Goal: Task Accomplishment & Management: Use online tool/utility

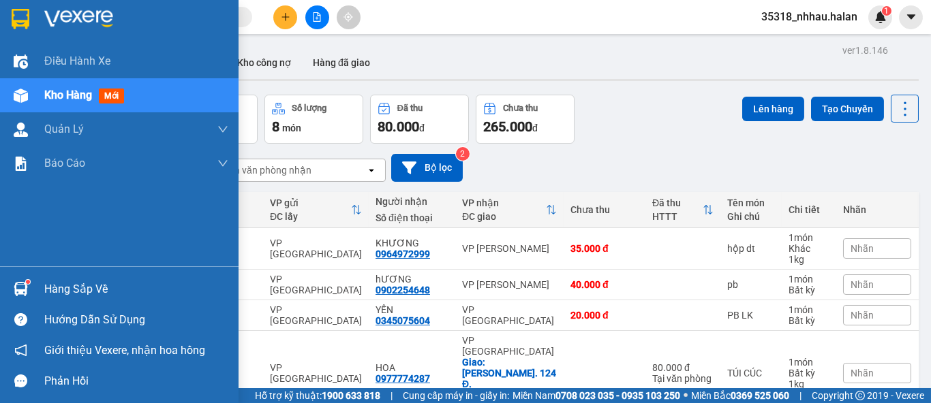
click at [63, 281] on div "Hàng sắp về" at bounding box center [136, 289] width 184 height 20
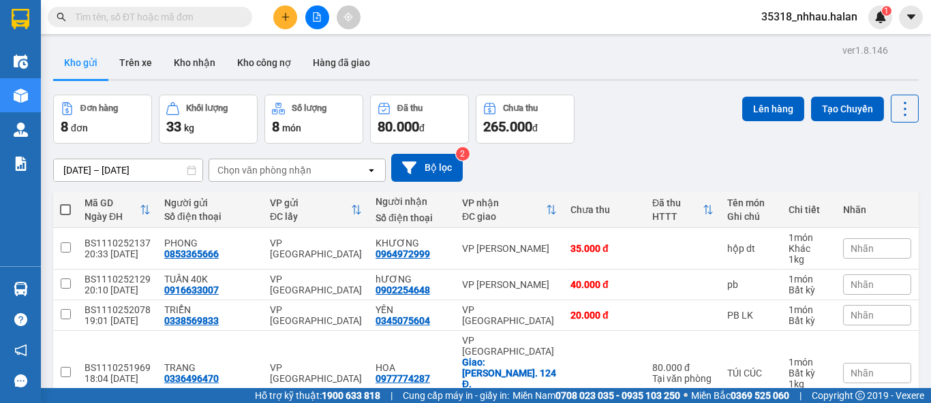
click at [613, 147] on section "Kết quả tìm kiếm ( 0 ) Bộ lọc No Data 35318_nhhau.halan 1 Điều hành xe Kho hàng…" at bounding box center [465, 201] width 931 height 403
drag, startPoint x: 888, startPoint y: 112, endPoint x: 884, endPoint y: 120, distance: 9.1
click at [896, 112] on icon at bounding box center [905, 109] width 19 height 19
click at [877, 195] on span "Làm mới" at bounding box center [874, 195] width 37 height 14
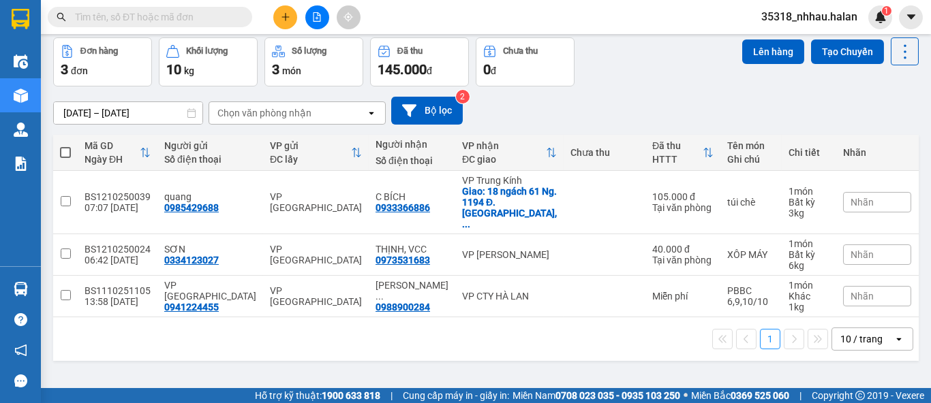
scroll to position [62, 0]
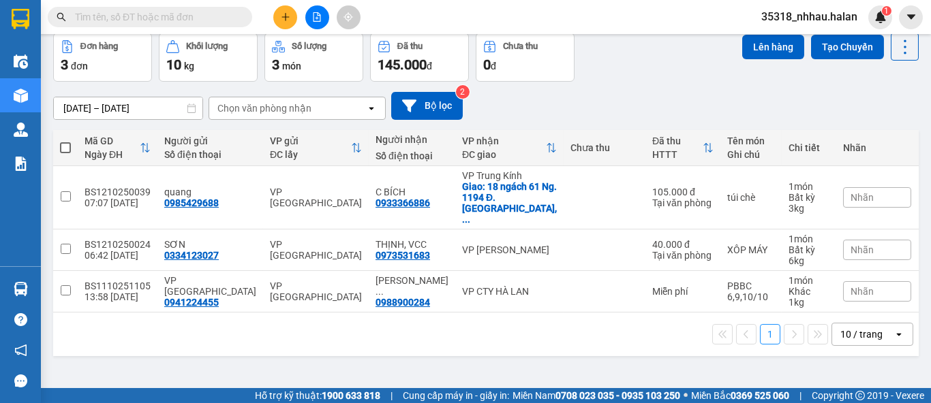
click at [860, 328] on div "10 / trang" at bounding box center [861, 335] width 42 height 14
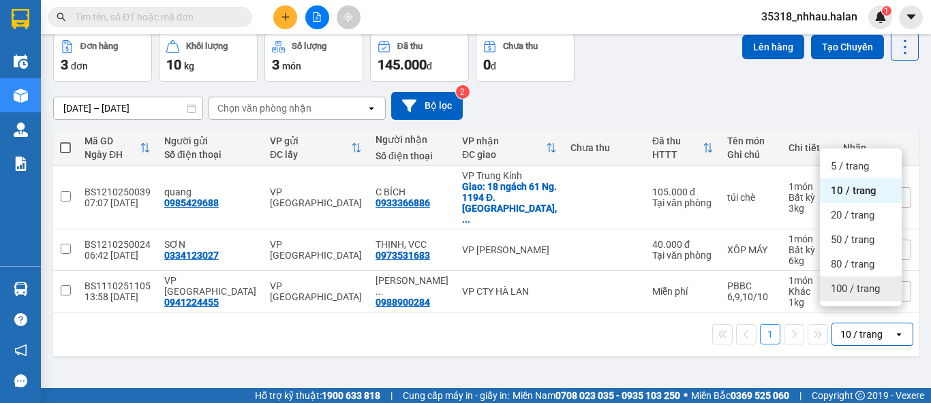
click at [847, 284] on span "100 / trang" at bounding box center [855, 289] width 49 height 14
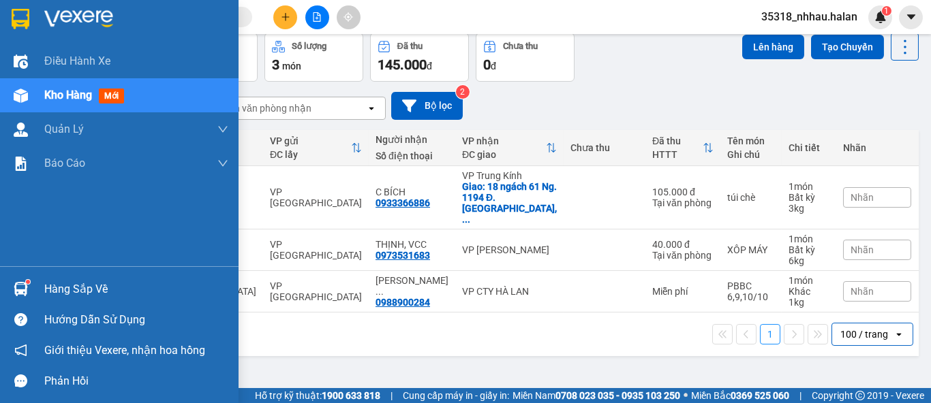
drag, startPoint x: 56, startPoint y: 285, endPoint x: 63, endPoint y: 280, distance: 8.3
click at [57, 284] on div "Hàng sắp về" at bounding box center [136, 289] width 184 height 20
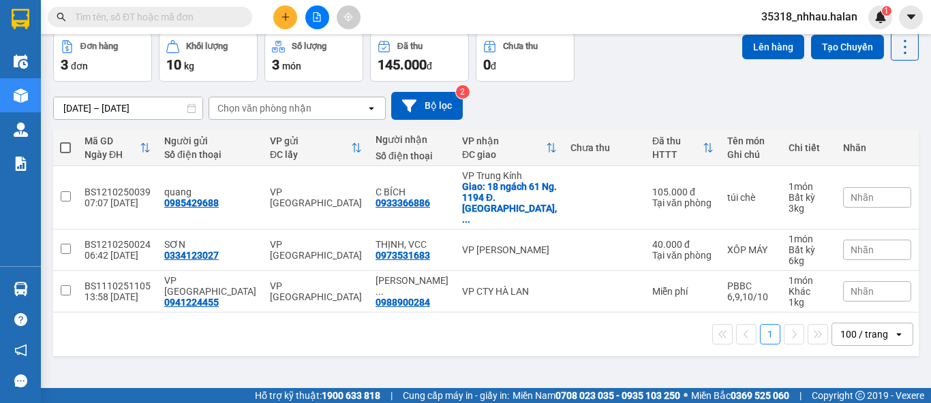
click at [597, 92] on section "Kết quả tìm kiếm ( 0 ) Bộ lọc No Data 35318_nhhau.halan 1 Điều hành xe Kho hàng…" at bounding box center [465, 201] width 931 height 403
click at [291, 104] on div "Chọn văn phòng nhận" at bounding box center [264, 109] width 94 height 14
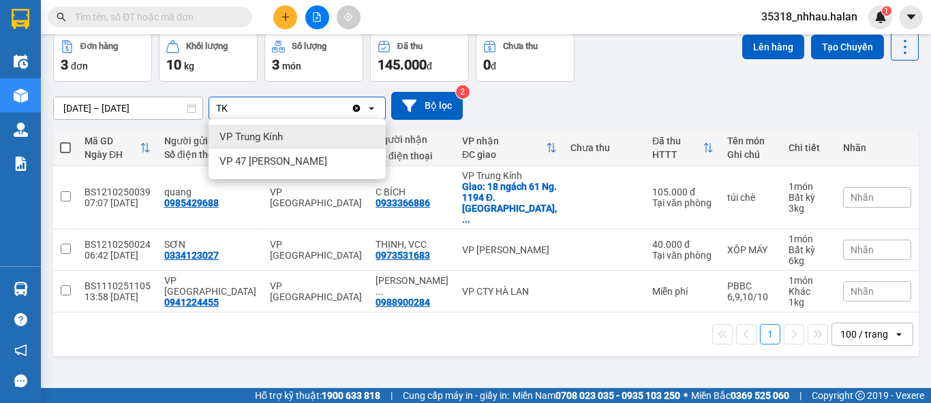
type input "TK"
click at [269, 133] on span "VP Trung Kính" at bounding box center [250, 137] width 63 height 14
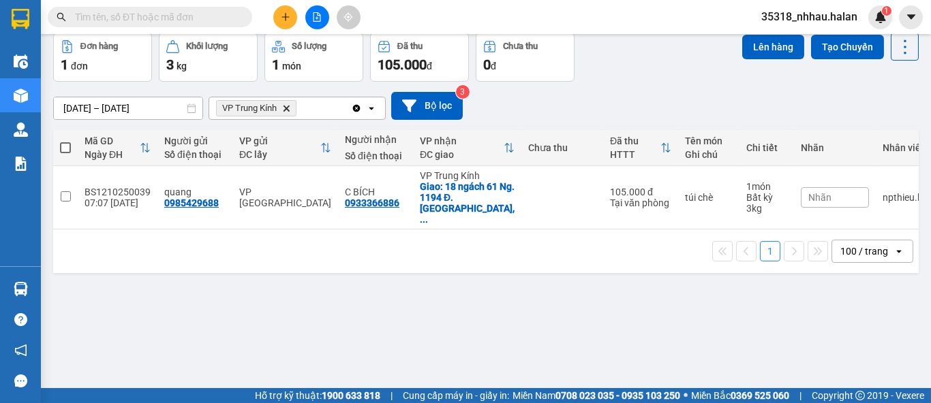
click at [358, 109] on icon "Clear all" at bounding box center [356, 107] width 7 height 7
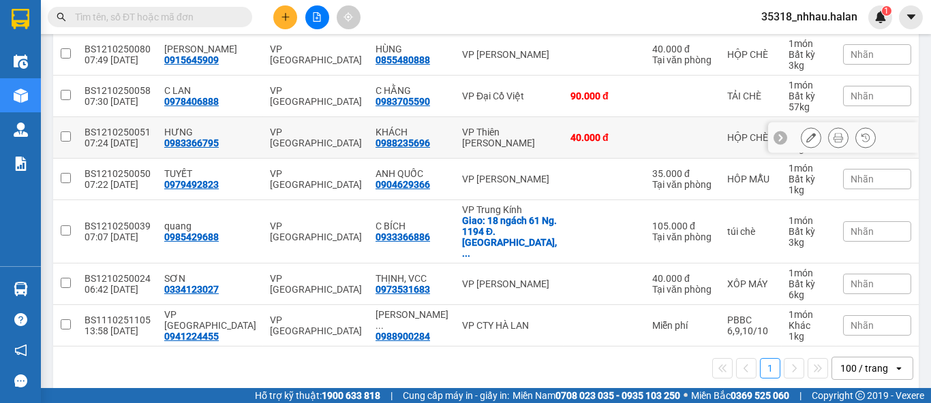
scroll to position [0, 0]
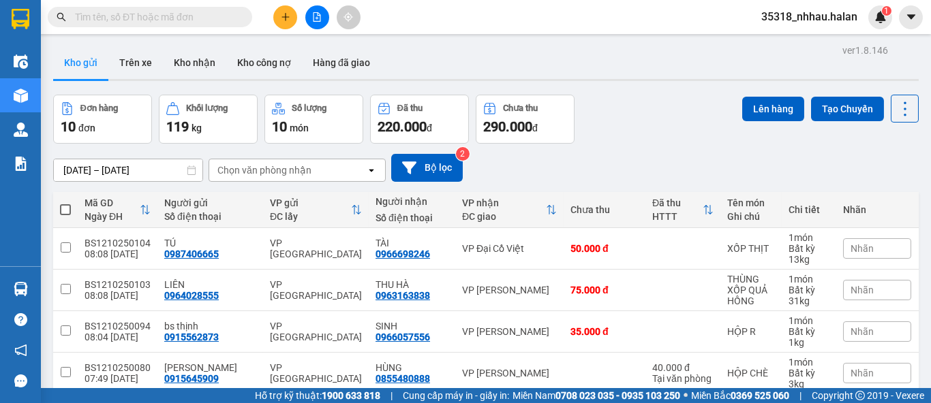
click at [224, 174] on div "Chọn văn phòng nhận" at bounding box center [264, 171] width 94 height 14
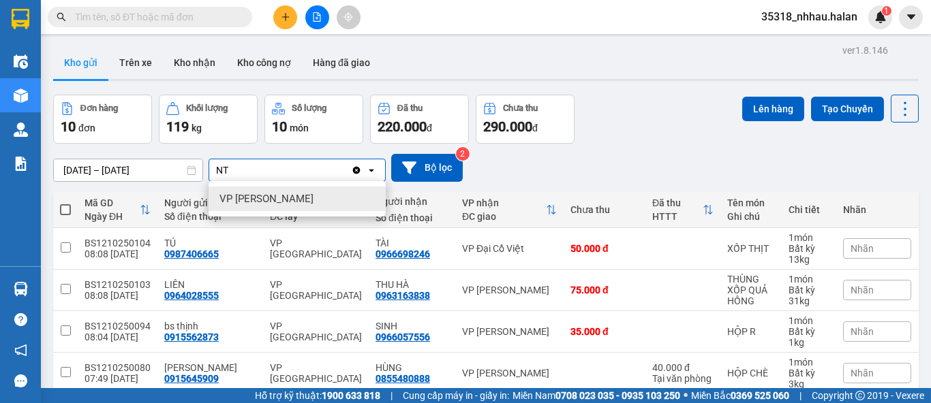
type input "NT"
click at [224, 198] on span "VP [PERSON_NAME]" at bounding box center [266, 199] width 94 height 14
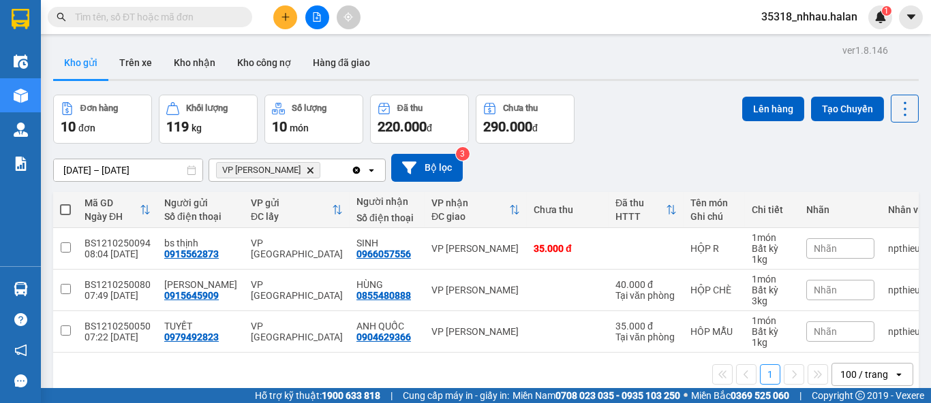
click at [61, 206] on span at bounding box center [65, 209] width 11 height 11
click at [65, 203] on input "checkbox" at bounding box center [65, 203] width 0 height 0
checkbox input "true"
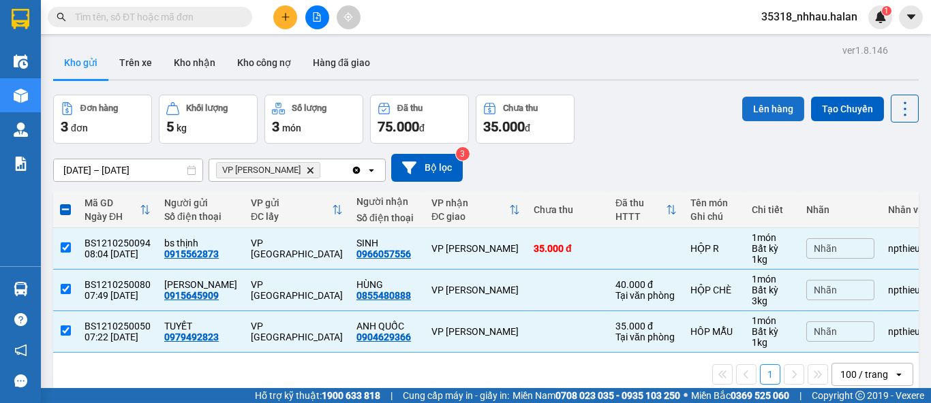
click at [756, 105] on button "Lên hàng" at bounding box center [773, 109] width 62 height 25
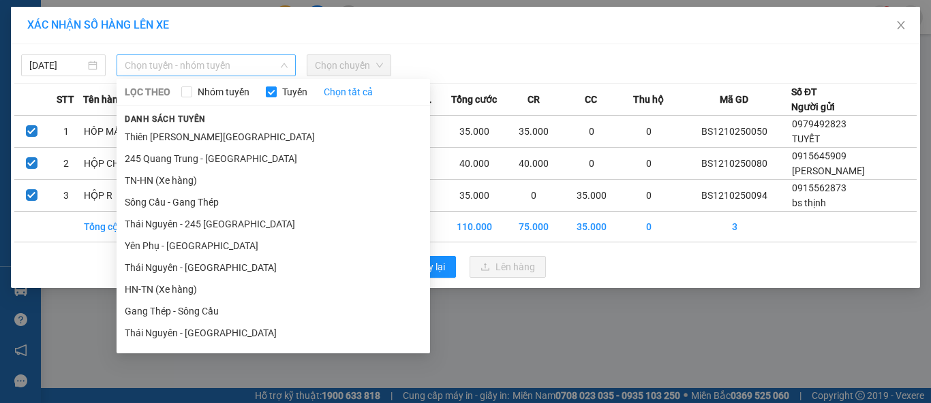
click at [202, 70] on span "Chọn tuyến - nhóm tuyến" at bounding box center [206, 65] width 163 height 20
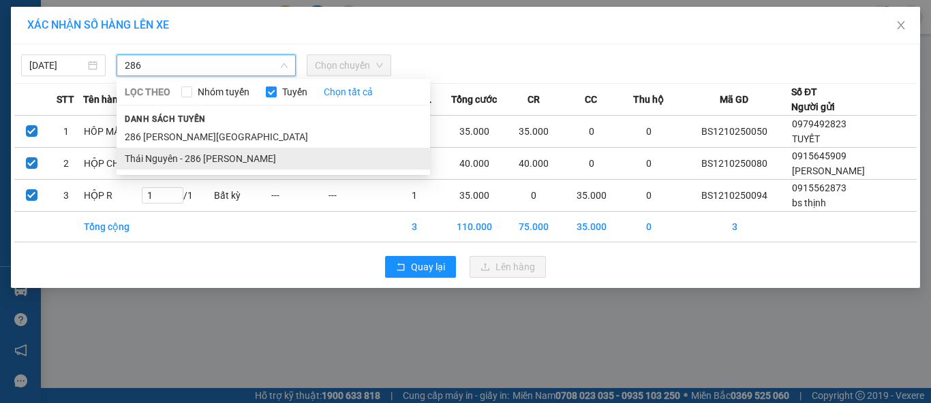
type input "286"
click at [215, 155] on li "Thái Nguyên - 286 [PERSON_NAME]" at bounding box center [273, 159] width 313 height 22
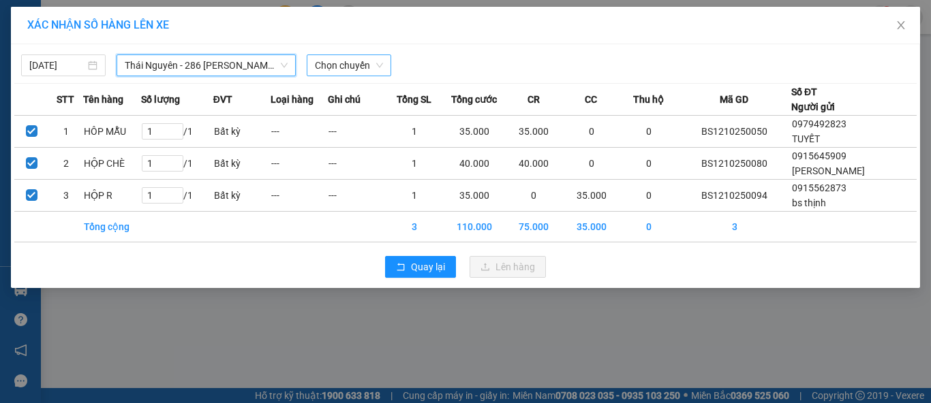
click at [333, 63] on span "Chọn chuyến" at bounding box center [349, 65] width 68 height 20
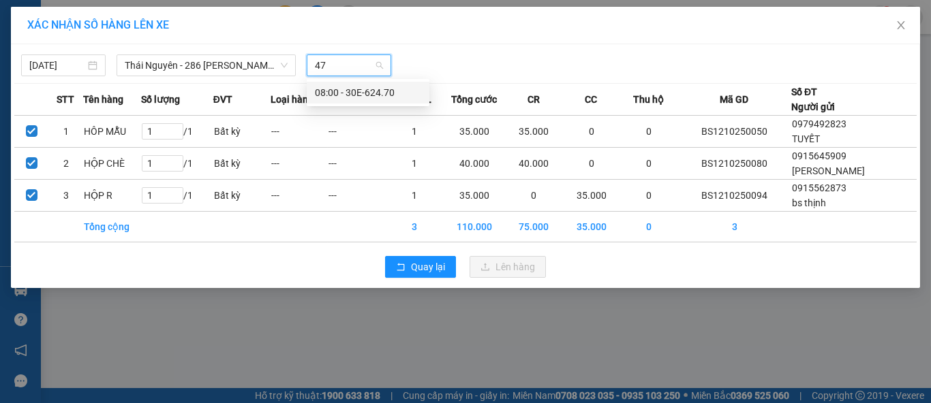
type input "470"
click at [352, 89] on div "08:00 - 30E-624.70" at bounding box center [368, 92] width 106 height 15
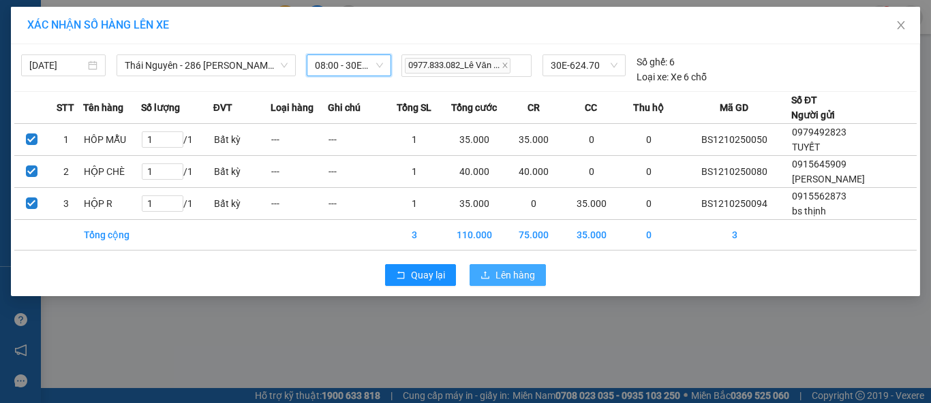
click at [489, 274] on icon "upload" at bounding box center [485, 276] width 10 height 10
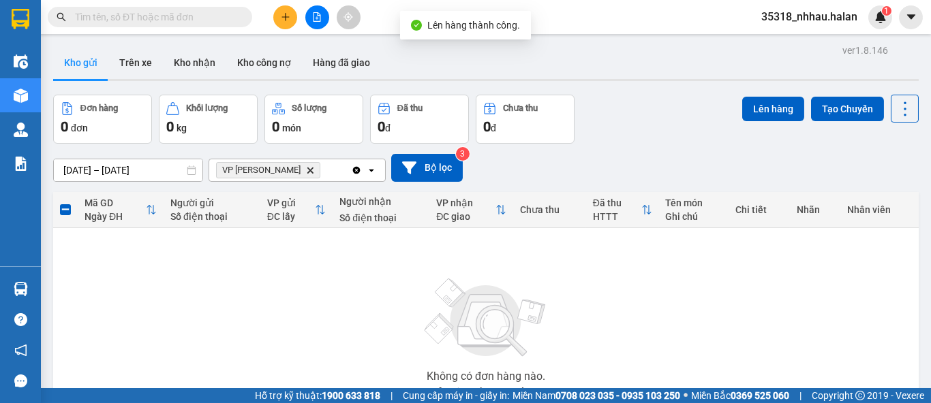
click at [361, 172] on icon "Clear all" at bounding box center [356, 170] width 11 height 11
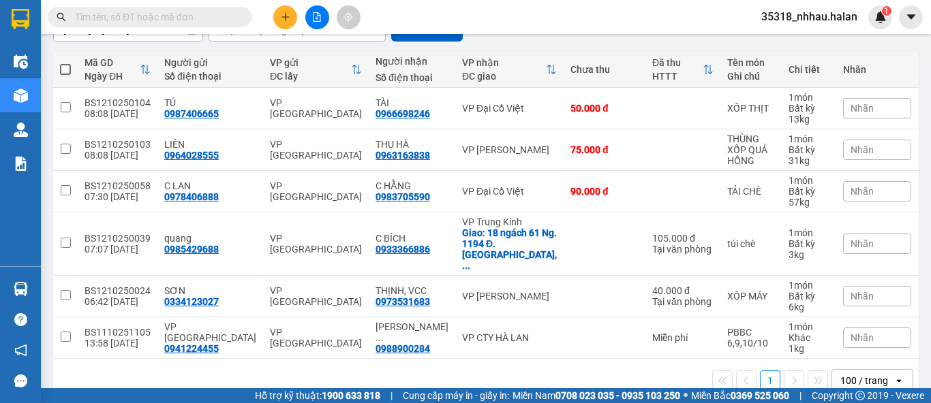
scroll to position [151, 0]
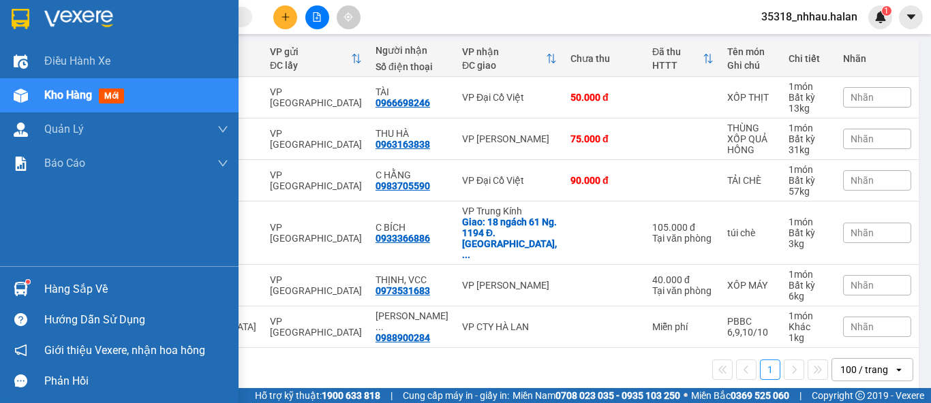
drag, startPoint x: 55, startPoint y: 287, endPoint x: 153, endPoint y: 259, distance: 102.0
click at [57, 286] on div "Hàng sắp về" at bounding box center [136, 289] width 184 height 20
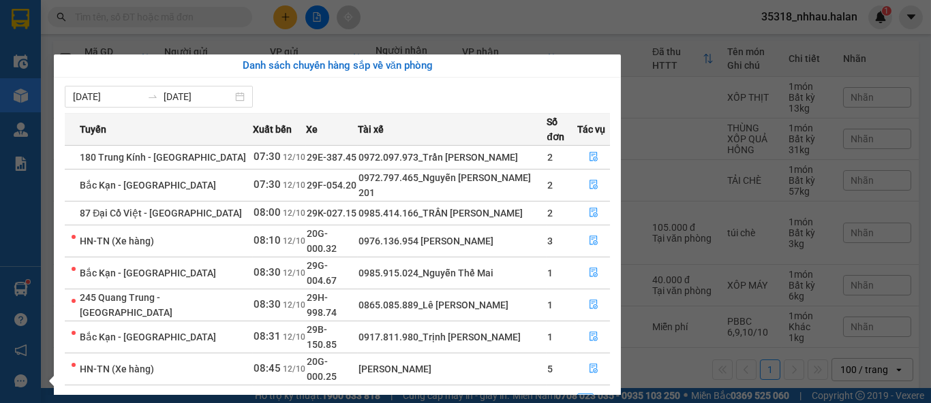
click at [398, 21] on section "Kết quả tìm kiếm ( 0 ) Bộ lọc No Data 35318_nhhau.halan 1 Điều hành xe Kho hàng…" at bounding box center [465, 201] width 931 height 403
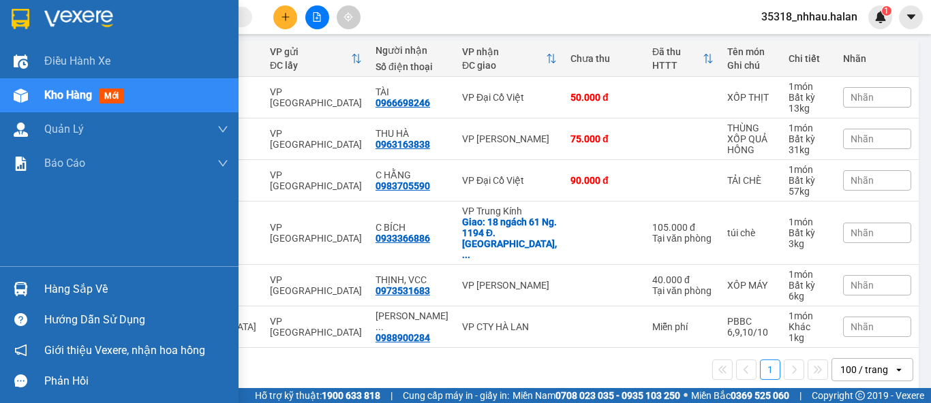
click at [39, 288] on div "Hàng sắp về" at bounding box center [119, 289] width 239 height 31
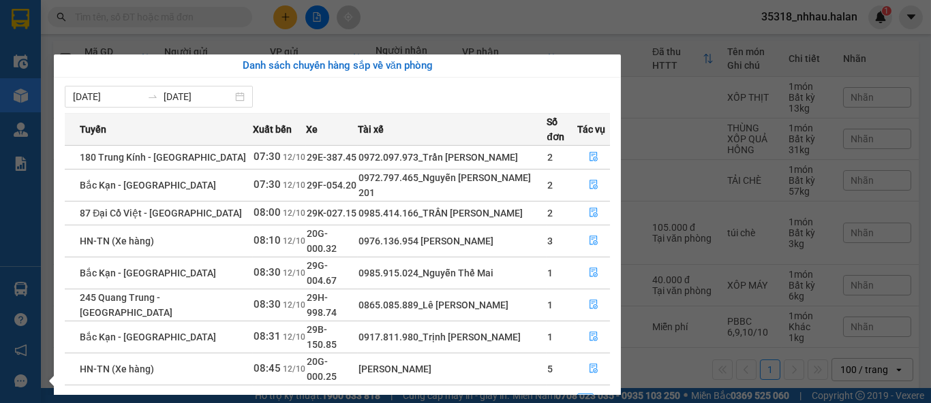
click at [405, 20] on section "Kết quả tìm kiếm ( 0 ) Bộ lọc No Data 35318_nhhau.halan 1 Điều hành xe Kho hàng…" at bounding box center [465, 201] width 931 height 403
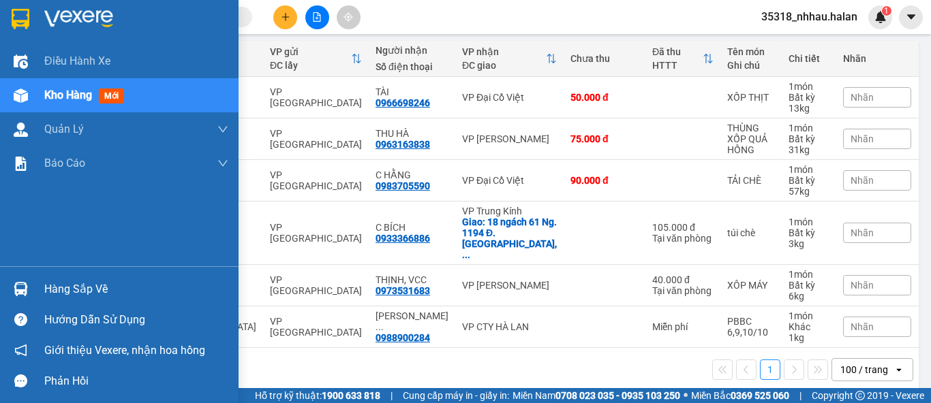
drag, startPoint x: 80, startPoint y: 286, endPoint x: 243, endPoint y: 192, distance: 188.7
click at [89, 276] on div "Hàng sắp về" at bounding box center [119, 289] width 239 height 31
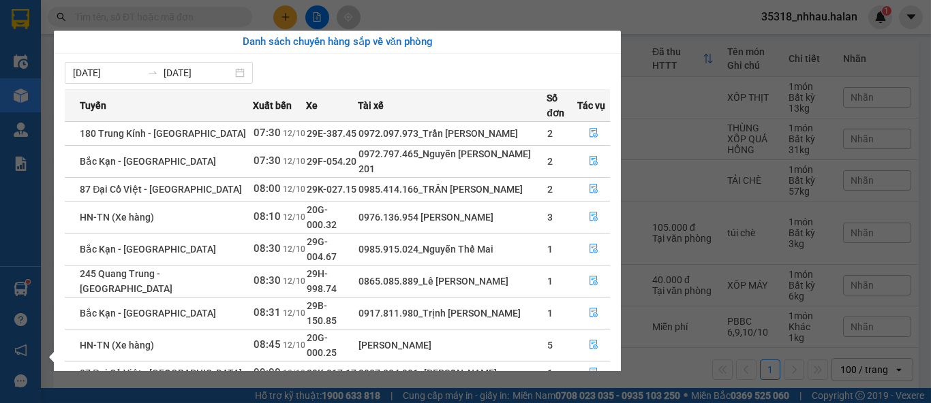
click at [600, 14] on section "Kết quả tìm kiếm ( 0 ) Bộ lọc No Data 35318_nhhau.halan 1 Điều hành xe Kho hàng…" at bounding box center [465, 201] width 931 height 403
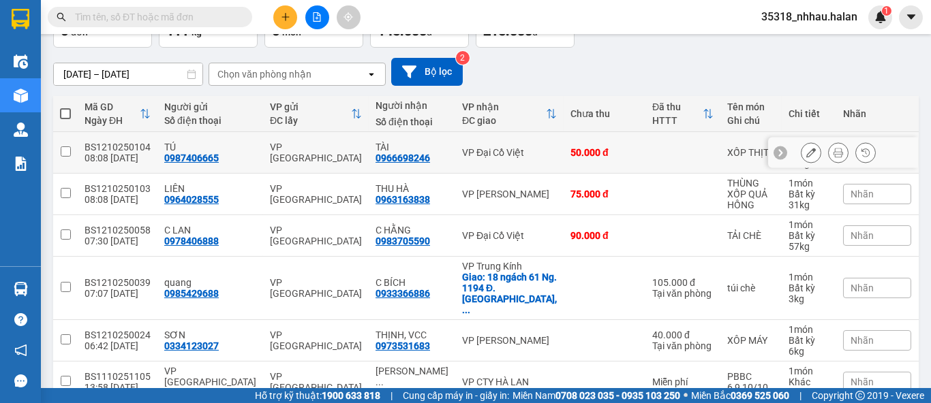
scroll to position [0, 0]
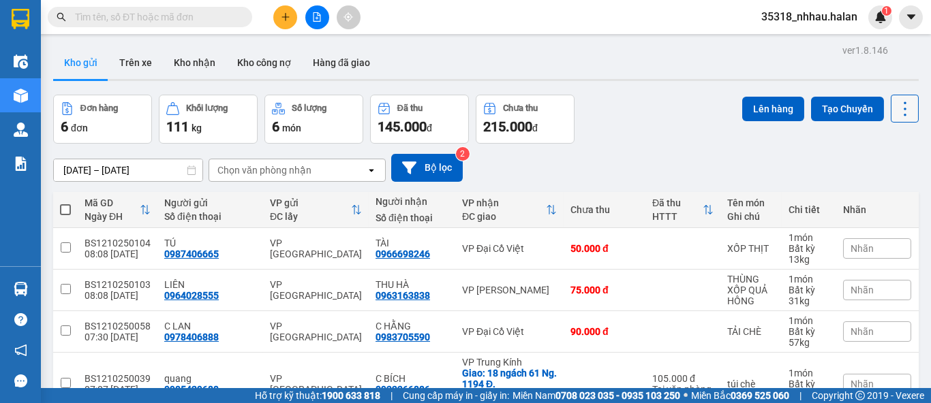
click at [900, 107] on icon at bounding box center [905, 109] width 19 height 19
click at [870, 198] on span "Làm mới" at bounding box center [874, 195] width 37 height 14
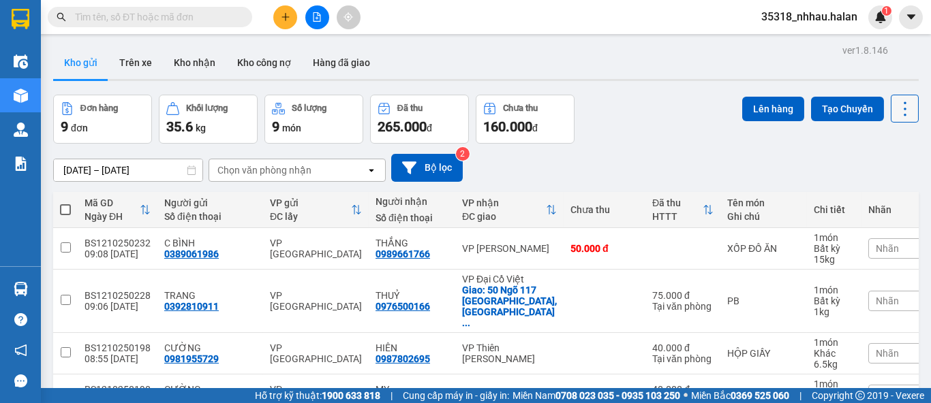
click at [904, 114] on icon at bounding box center [905, 109] width 3 height 14
click at [883, 198] on span "Làm mới" at bounding box center [874, 195] width 37 height 14
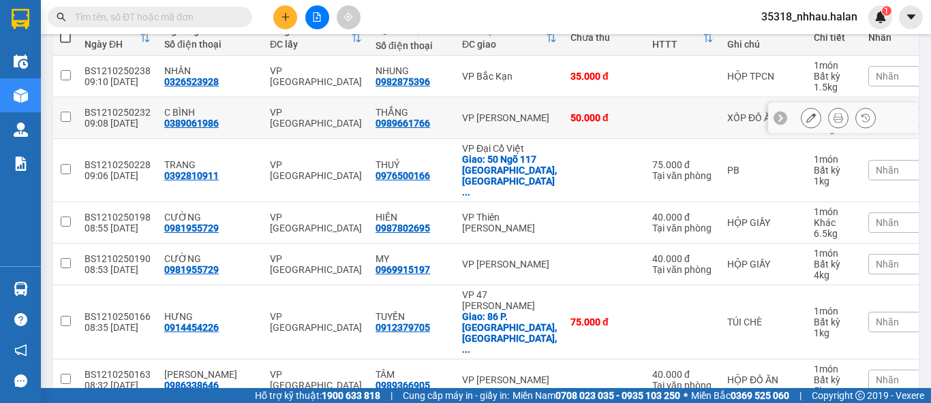
scroll to position [179, 0]
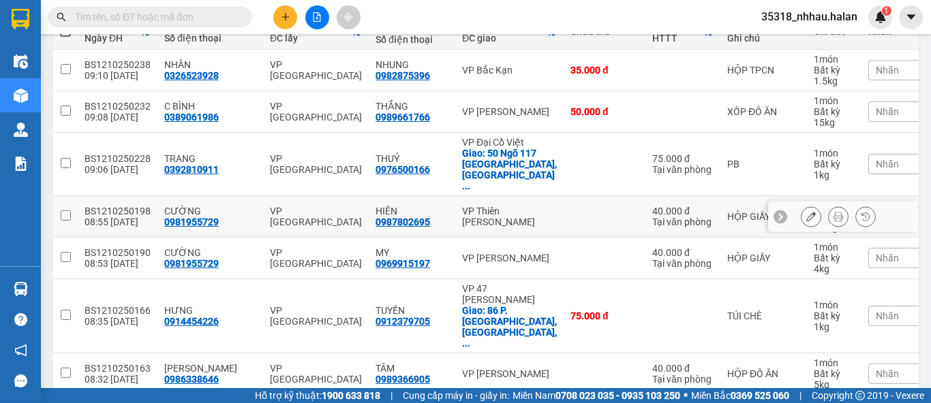
click at [462, 206] on div "VP Thiên [PERSON_NAME]" at bounding box center [509, 217] width 95 height 22
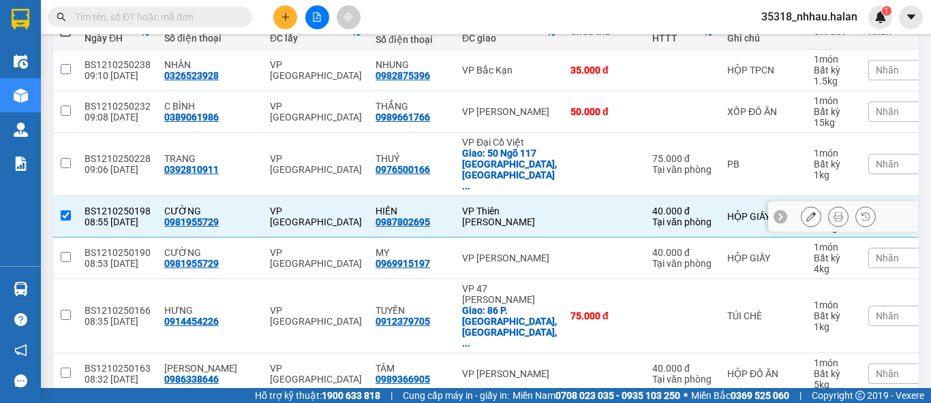
checkbox input "true"
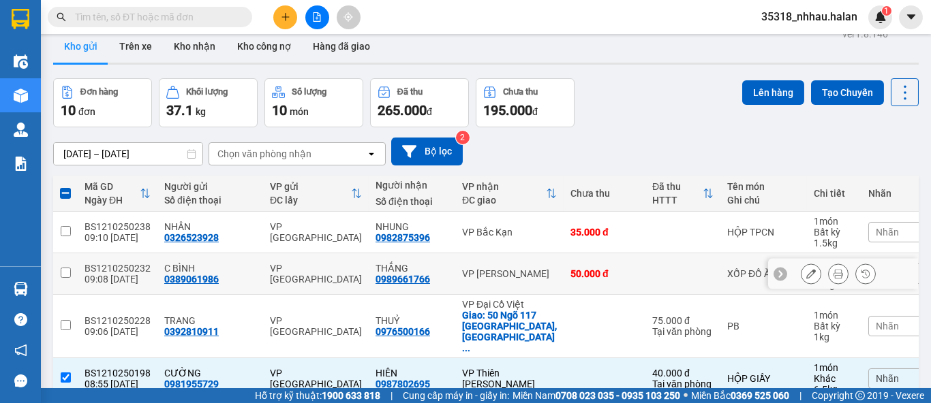
scroll to position [0, 0]
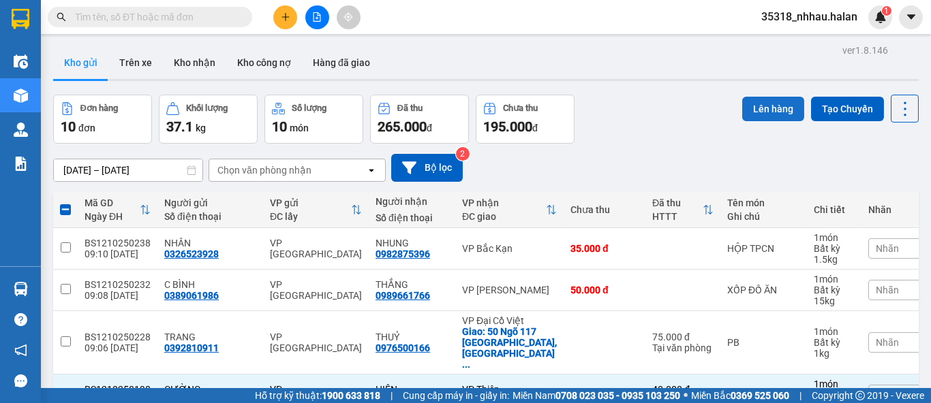
click at [751, 110] on button "Lên hàng" at bounding box center [773, 109] width 62 height 25
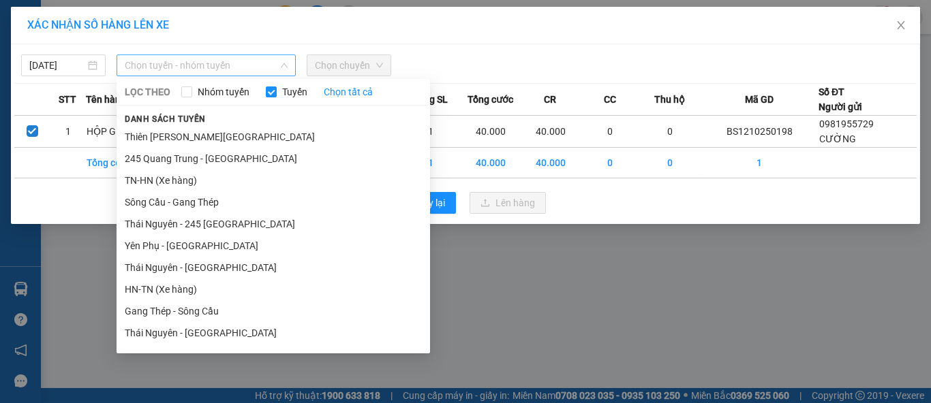
click at [174, 67] on span "Chọn tuyến - nhóm tuyến" at bounding box center [206, 65] width 163 height 20
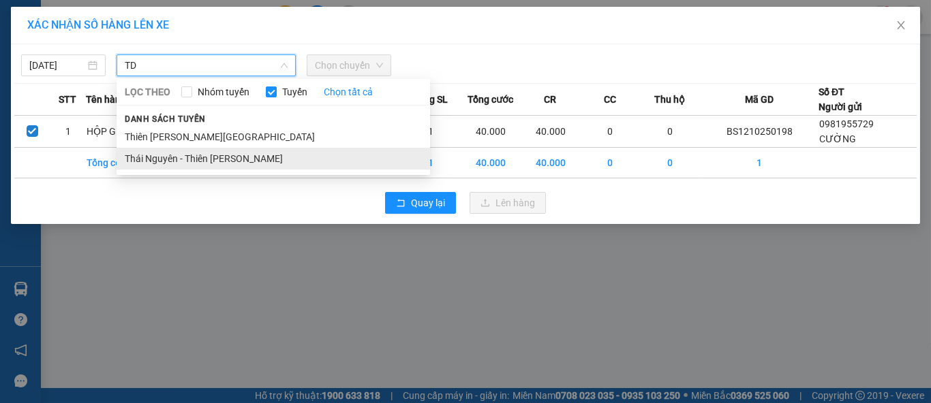
type input "TD"
click at [176, 157] on li "Thái Nguyên - Thiên [PERSON_NAME]" at bounding box center [273, 159] width 313 height 22
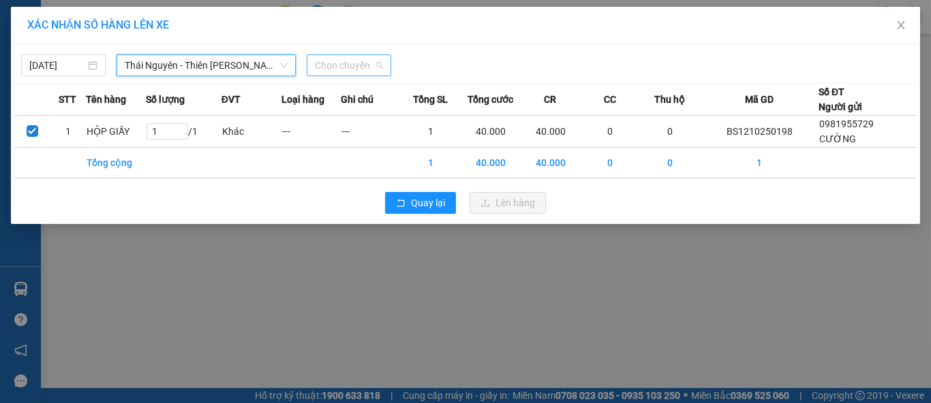
click at [337, 70] on span "Chọn chuyến" at bounding box center [349, 65] width 68 height 20
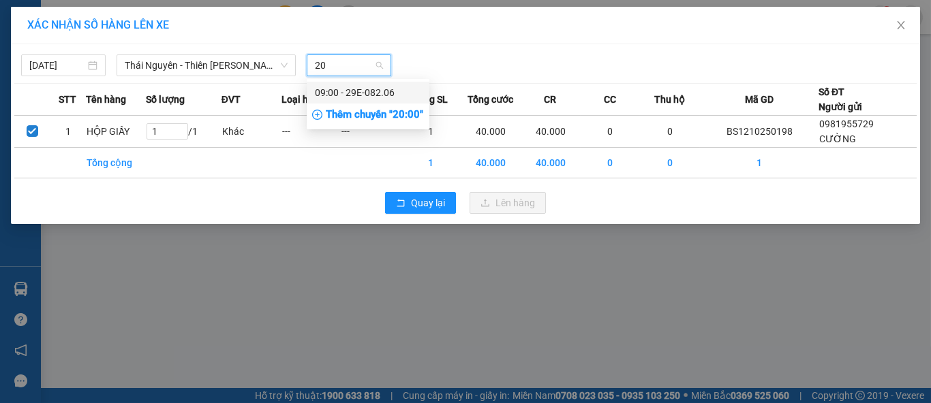
type input "206"
click at [373, 90] on div "09:00 - 29E-082.06" at bounding box center [368, 92] width 106 height 15
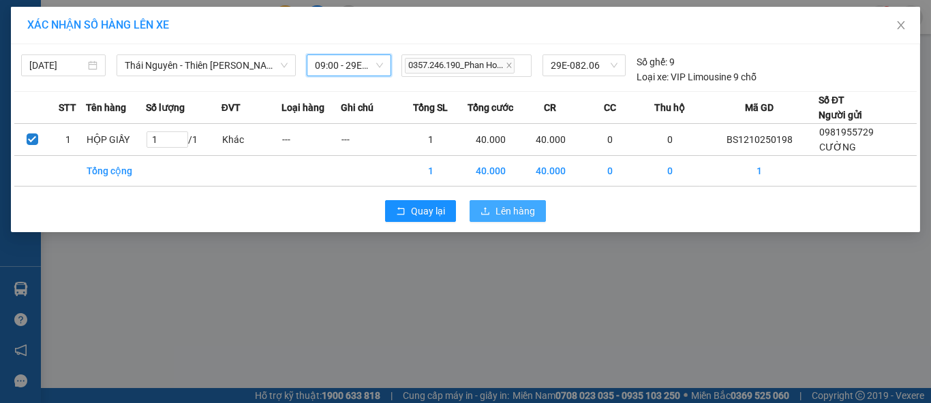
click at [526, 211] on span "Lên hàng" at bounding box center [515, 211] width 40 height 15
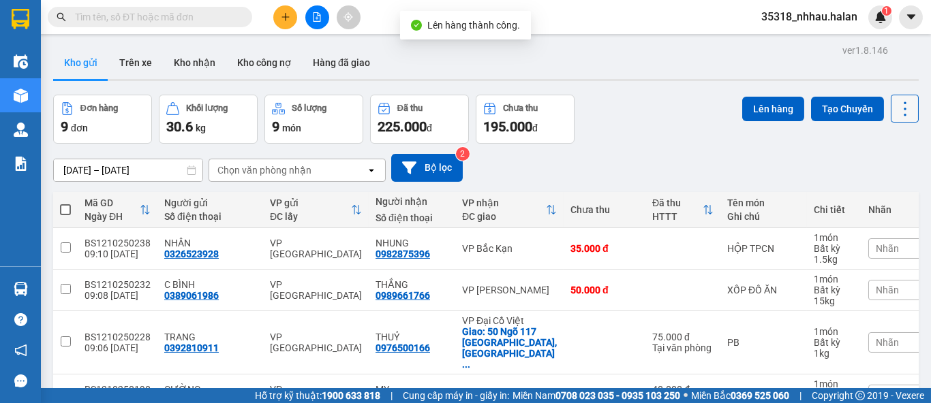
click at [896, 110] on icon at bounding box center [905, 109] width 19 height 19
click at [881, 199] on span "Làm mới" at bounding box center [874, 195] width 37 height 14
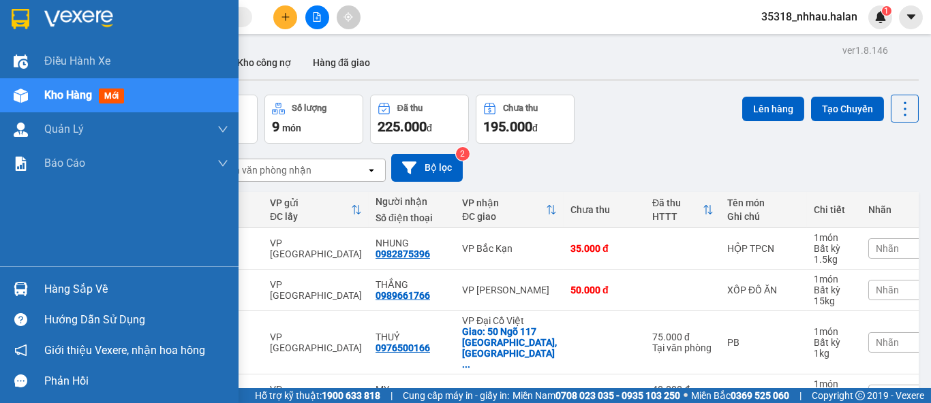
drag, startPoint x: 57, startPoint y: 286, endPoint x: 164, endPoint y: 239, distance: 116.3
click at [62, 286] on div "Hàng sắp về" at bounding box center [136, 289] width 184 height 20
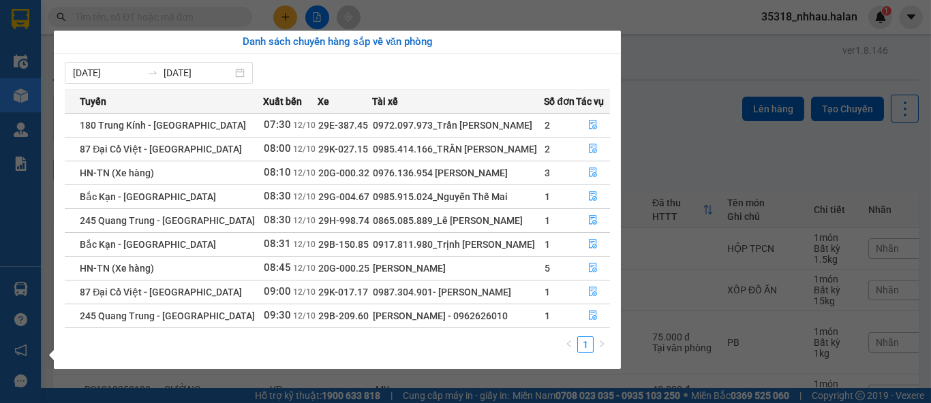
click at [671, 117] on section "Kết quả tìm kiếm ( 0 ) Bộ lọc No Data 35318_nhhau.halan 1 Điều hành xe Kho hàng…" at bounding box center [465, 201] width 931 height 403
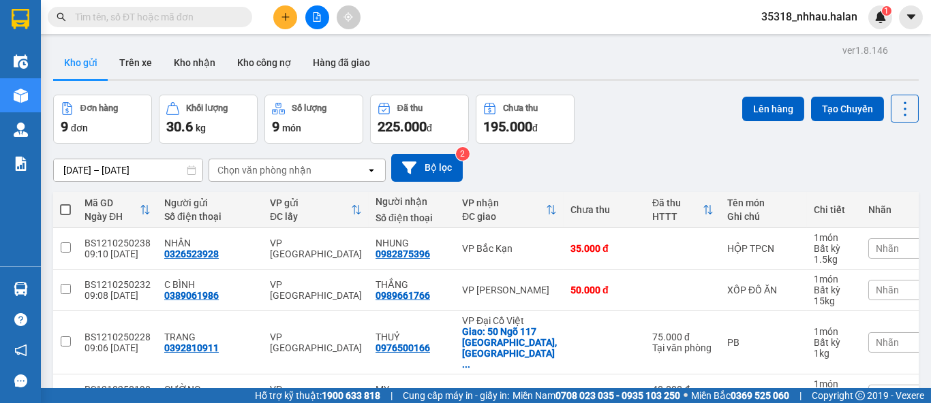
click at [328, 168] on div "Chọn văn phòng nhận" at bounding box center [287, 170] width 157 height 22
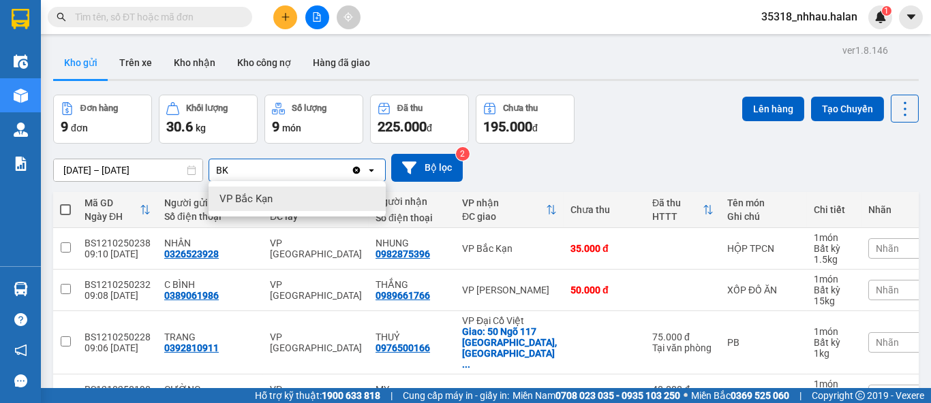
type input "BK"
click at [335, 198] on div "VP Bắc Kạn" at bounding box center [297, 199] width 177 height 25
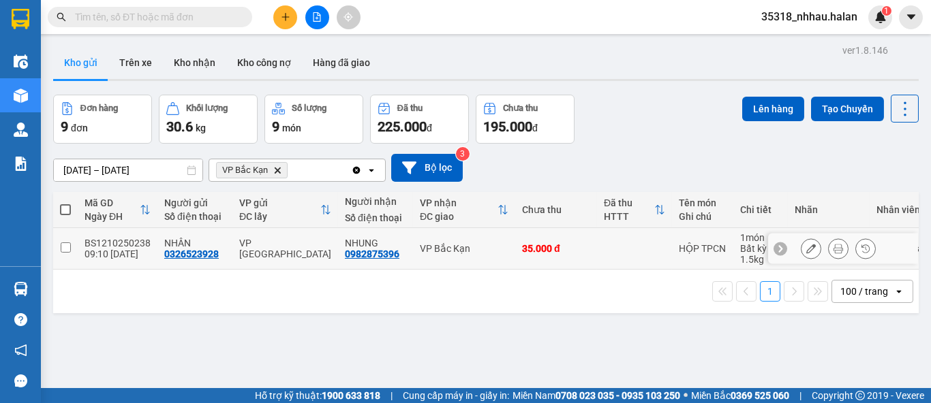
click at [479, 249] on div "VP Bắc Kạn" at bounding box center [464, 248] width 89 height 11
checkbox input "true"
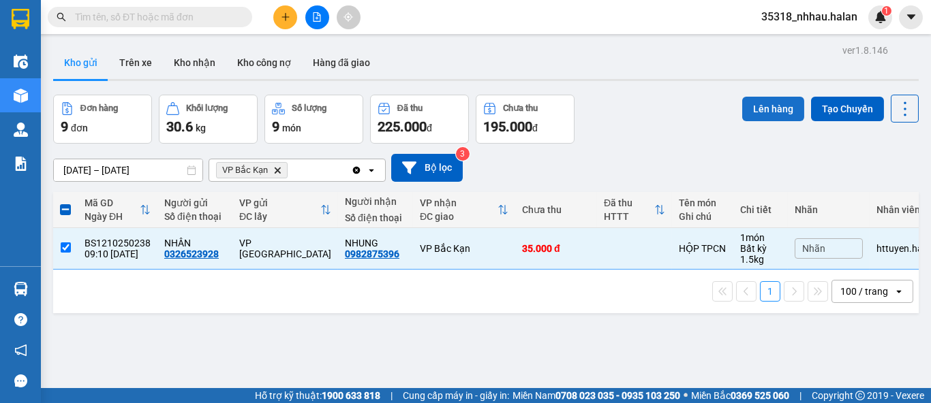
click at [745, 111] on button "Lên hàng" at bounding box center [773, 109] width 62 height 25
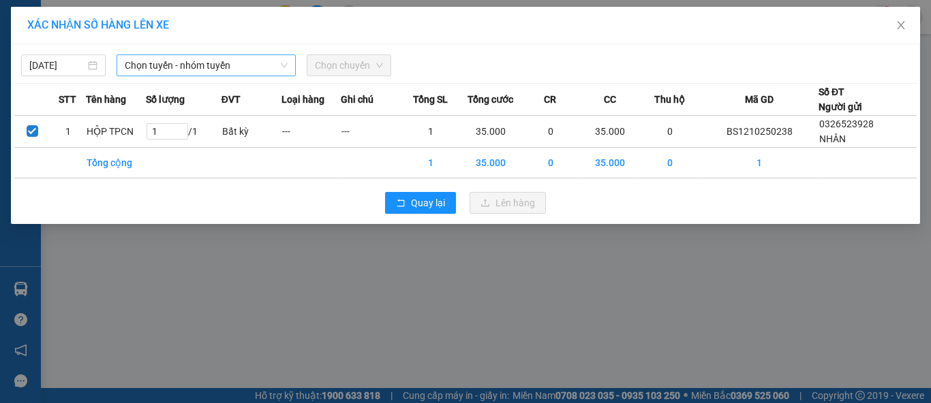
click at [229, 68] on span "Chọn tuyến - nhóm tuyến" at bounding box center [206, 65] width 163 height 20
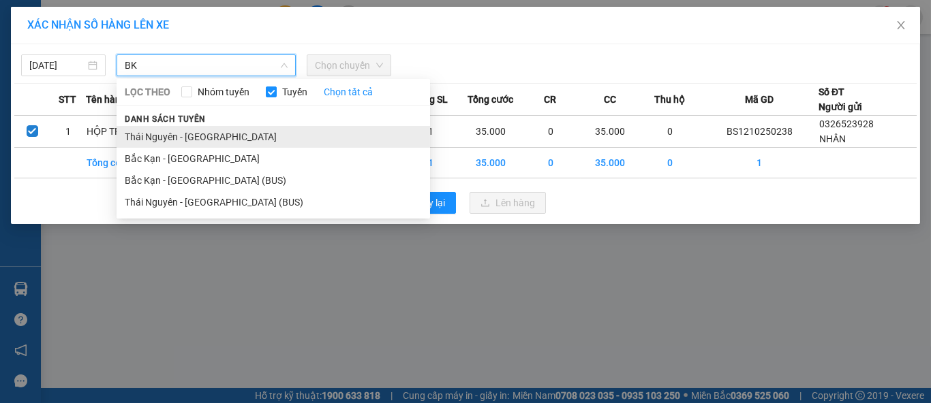
type input "BK"
click at [228, 140] on li "Thái Nguyên - [GEOGRAPHIC_DATA]" at bounding box center [273, 137] width 313 height 22
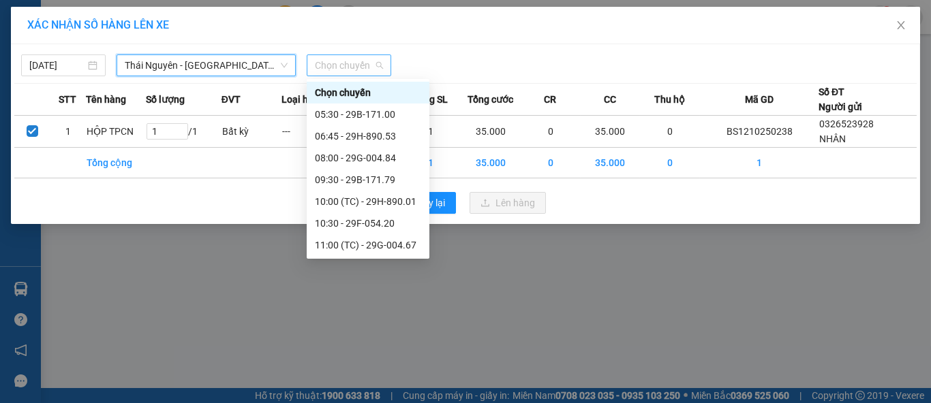
click at [354, 70] on span "Chọn chuyến" at bounding box center [349, 65] width 68 height 20
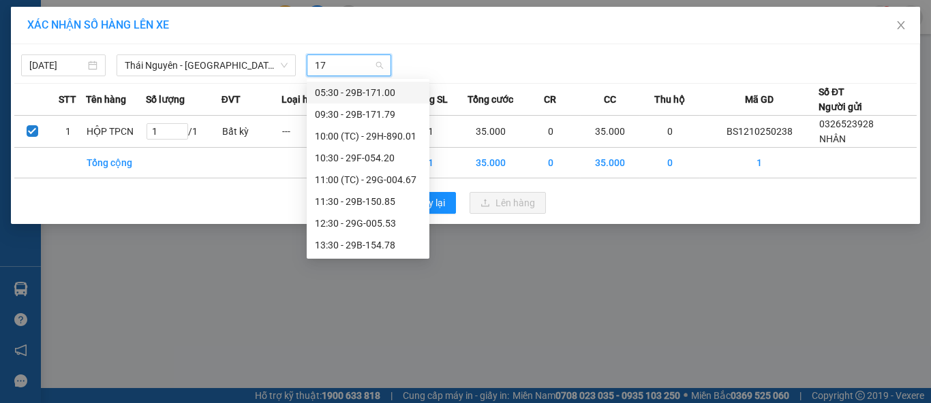
type input "179"
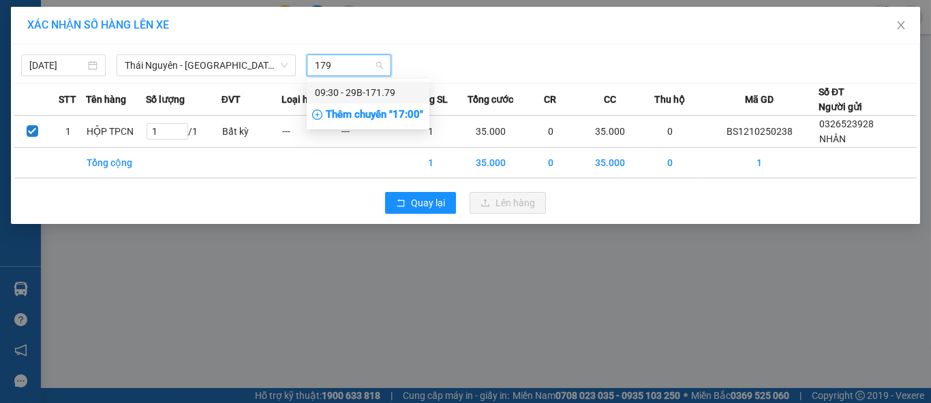
click at [381, 93] on div "09:30 - 29B-171.79" at bounding box center [368, 92] width 106 height 15
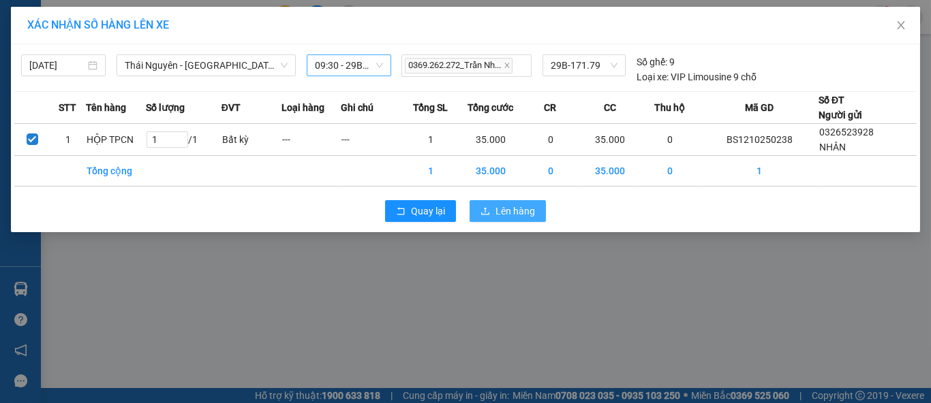
click at [496, 205] on span "Lên hàng" at bounding box center [515, 211] width 40 height 15
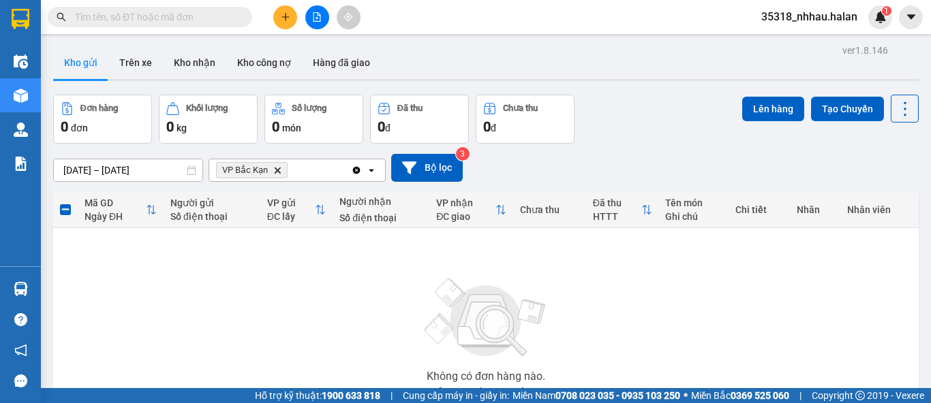
click at [354, 169] on icon "Clear all" at bounding box center [356, 169] width 7 height 7
click at [343, 170] on div "Chọn văn phòng nhận" at bounding box center [287, 170] width 157 height 22
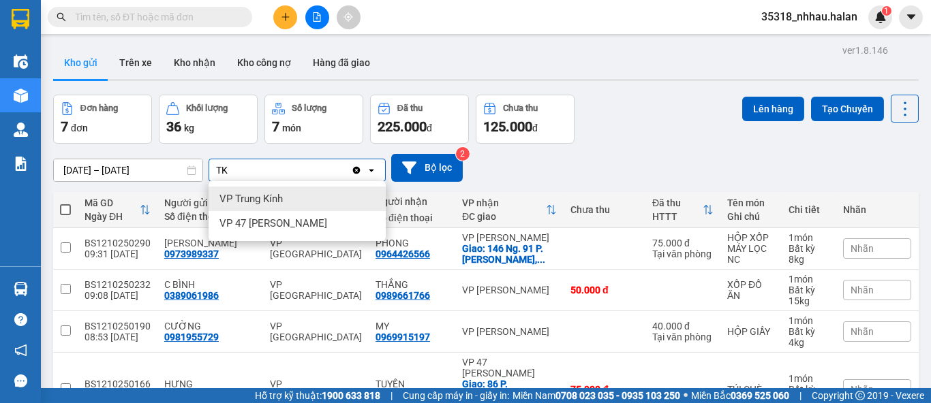
type input "TK"
click at [337, 198] on div "VP Trung Kính" at bounding box center [297, 199] width 177 height 25
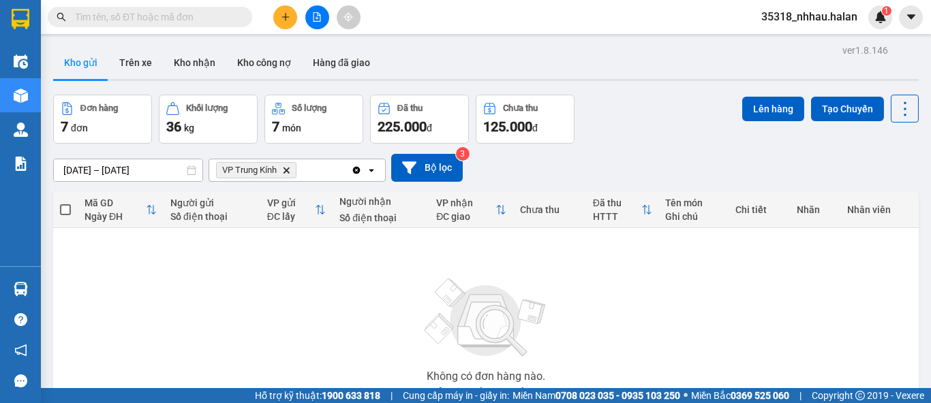
click at [355, 169] on icon "Clear all" at bounding box center [356, 169] width 7 height 7
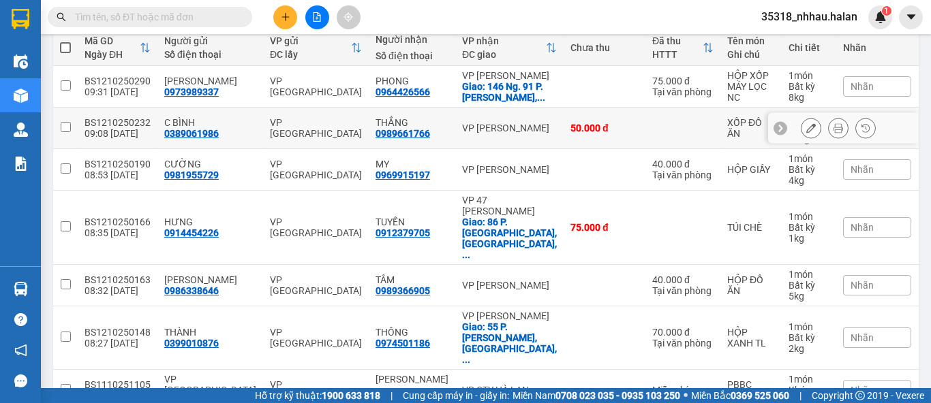
scroll to position [204, 0]
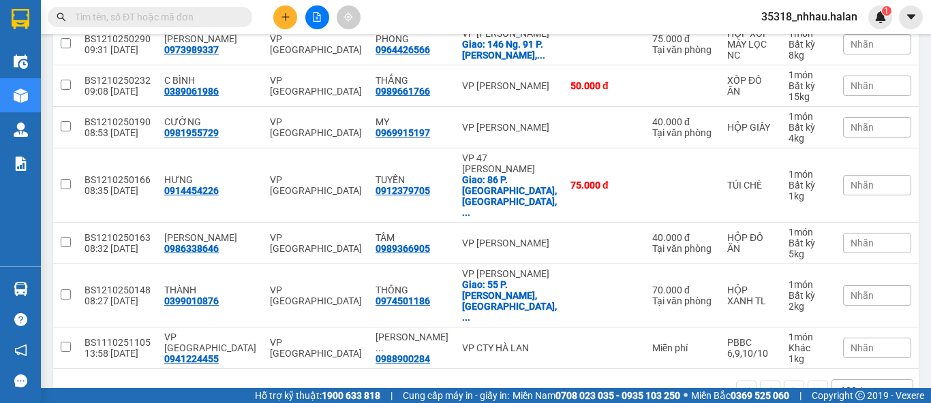
click at [533, 380] on div "100 / trang open" at bounding box center [486, 391] width 855 height 23
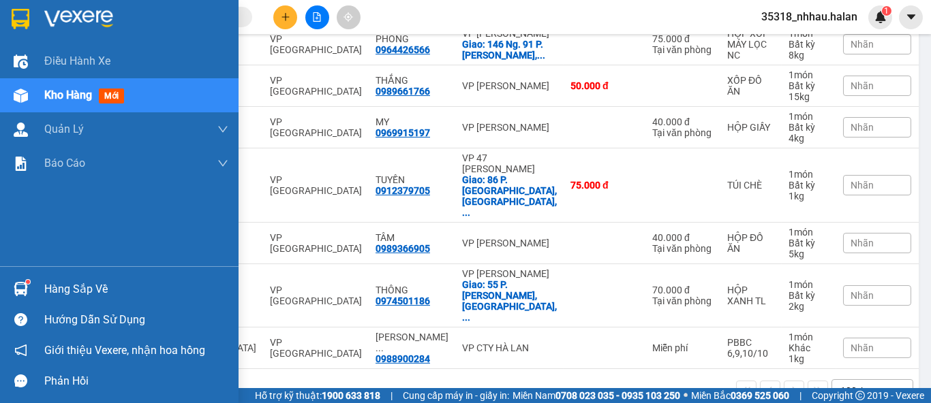
drag, startPoint x: 63, startPoint y: 288, endPoint x: 258, endPoint y: 216, distance: 207.9
click at [84, 277] on div "Hàng sắp về" at bounding box center [119, 289] width 239 height 31
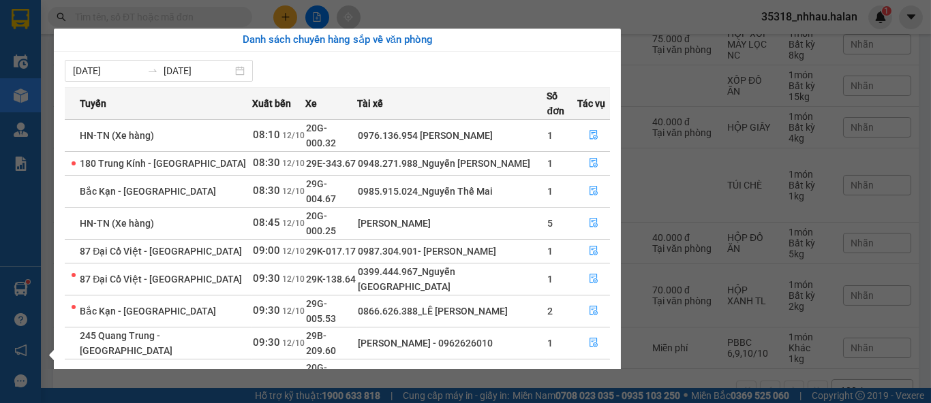
click at [506, 7] on section "Kết quả tìm kiếm ( 0 ) Bộ lọc No Data 35318_nhhau.halan 1 Điều hành xe Kho hàng…" at bounding box center [465, 201] width 931 height 403
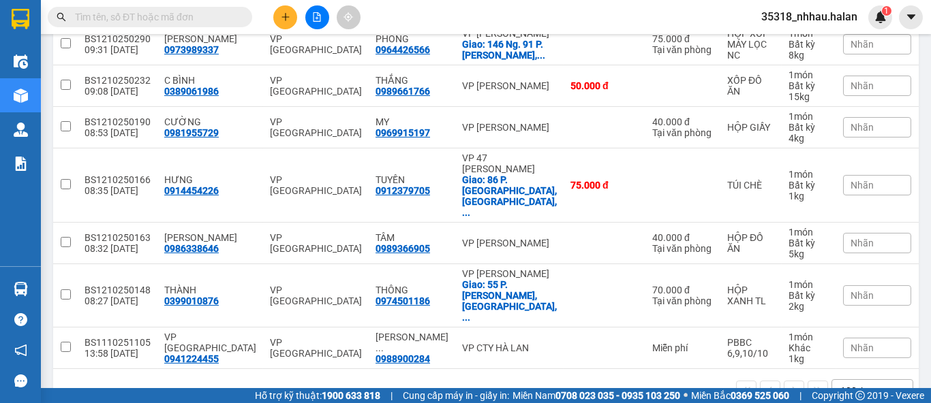
scroll to position [0, 0]
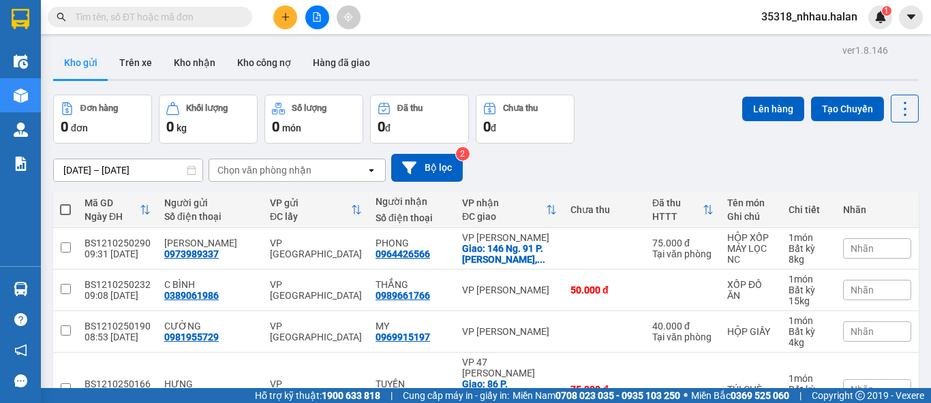
click at [305, 173] on div "Chọn văn phòng nhận" at bounding box center [264, 171] width 94 height 14
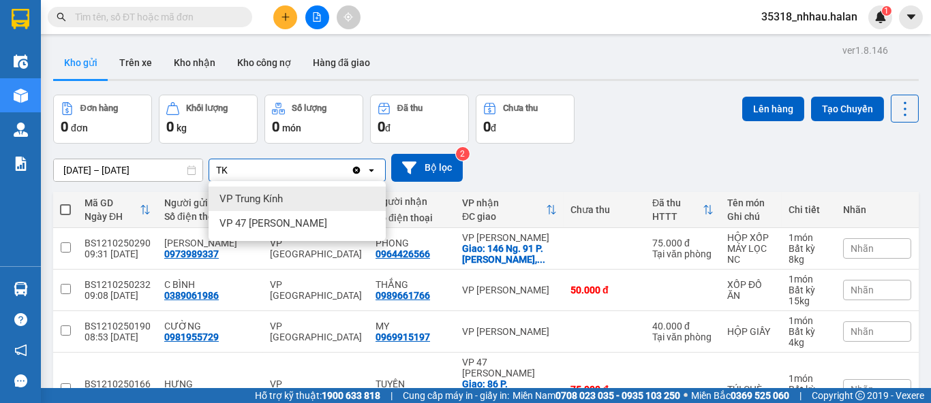
type input "TK"
click at [299, 196] on div "VP Trung Kính" at bounding box center [297, 199] width 177 height 25
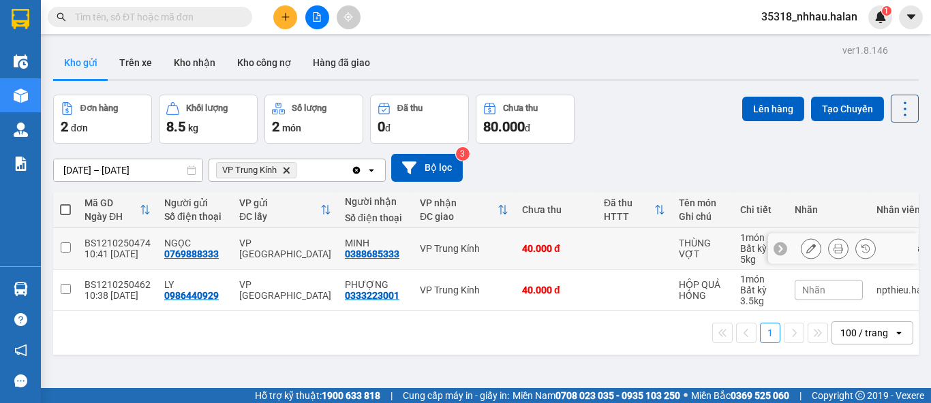
drag, startPoint x: 624, startPoint y: 243, endPoint x: 611, endPoint y: 284, distance: 42.9
click at [624, 246] on td at bounding box center [634, 249] width 75 height 42
checkbox input "true"
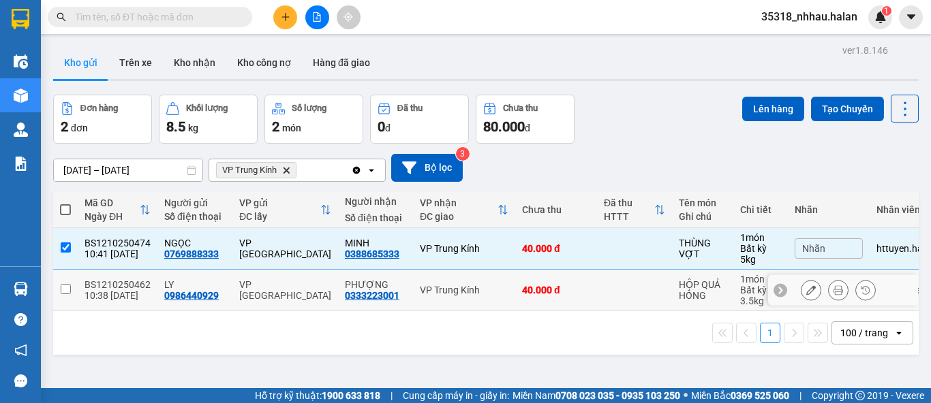
click at [603, 291] on td at bounding box center [634, 291] width 75 height 42
checkbox input "true"
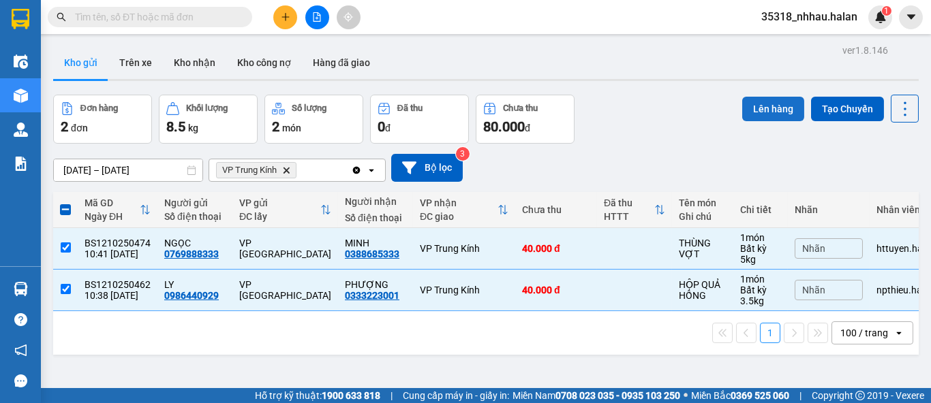
click at [750, 107] on button "Lên hàng" at bounding box center [773, 109] width 62 height 25
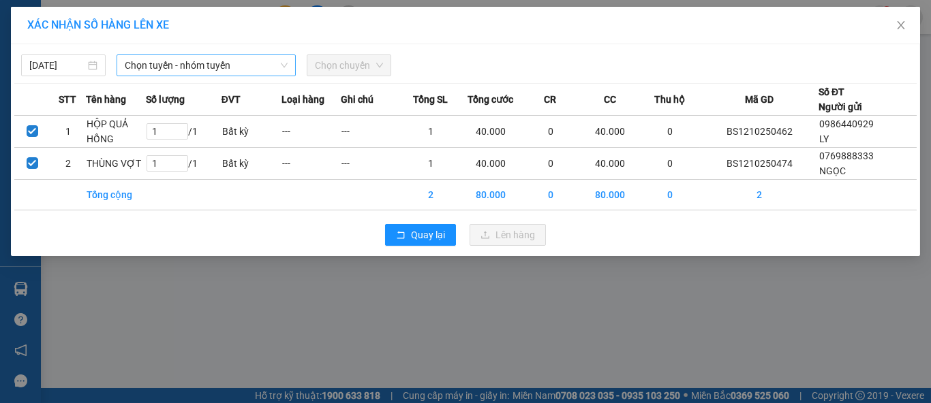
click at [215, 67] on span "Chọn tuyến - nhóm tuyến" at bounding box center [206, 65] width 163 height 20
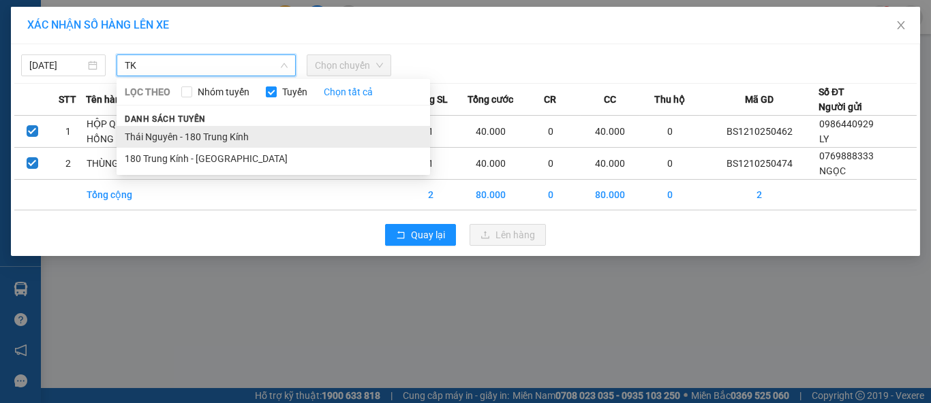
type input "TK"
drag, startPoint x: 213, startPoint y: 136, endPoint x: 314, endPoint y: 93, distance: 109.4
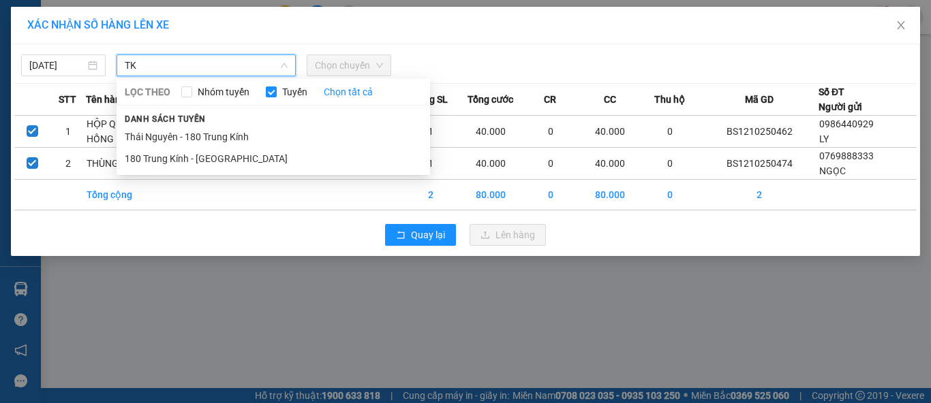
click at [215, 136] on li "Thái Nguyên - 180 Trung Kính" at bounding box center [273, 137] width 313 height 22
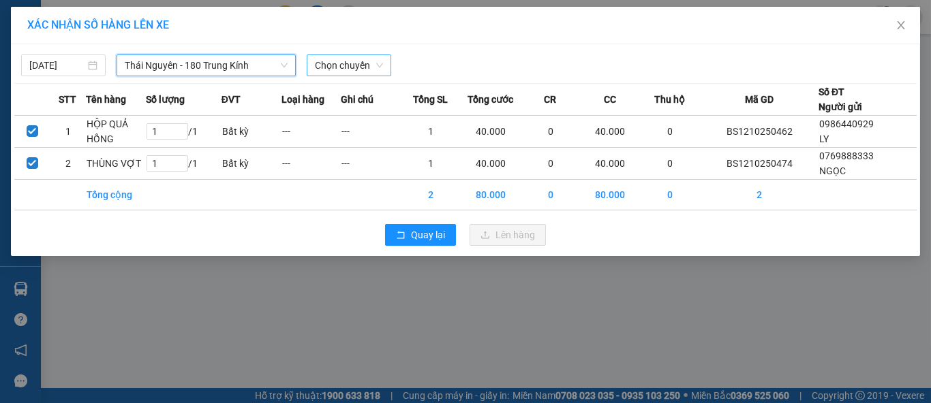
click at [341, 69] on span "Chọn chuyến" at bounding box center [349, 65] width 68 height 20
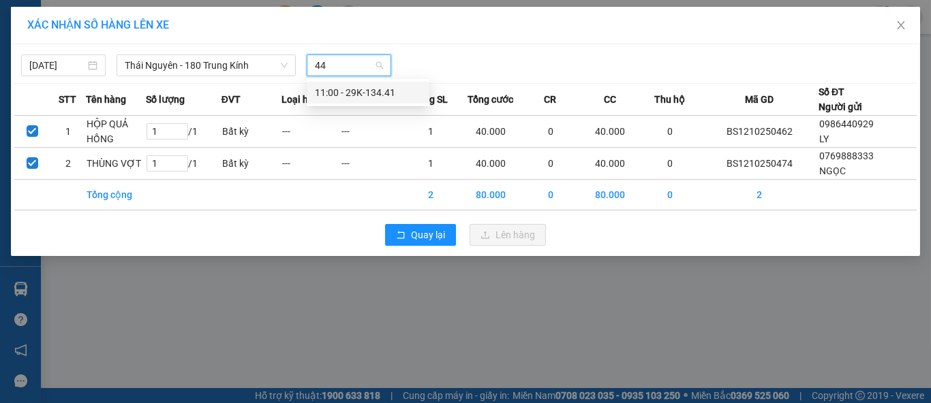
type input "441"
drag, startPoint x: 354, startPoint y: 89, endPoint x: 380, endPoint y: 106, distance: 31.4
click at [355, 89] on div "11:00 - 29K-134.41" at bounding box center [368, 92] width 106 height 15
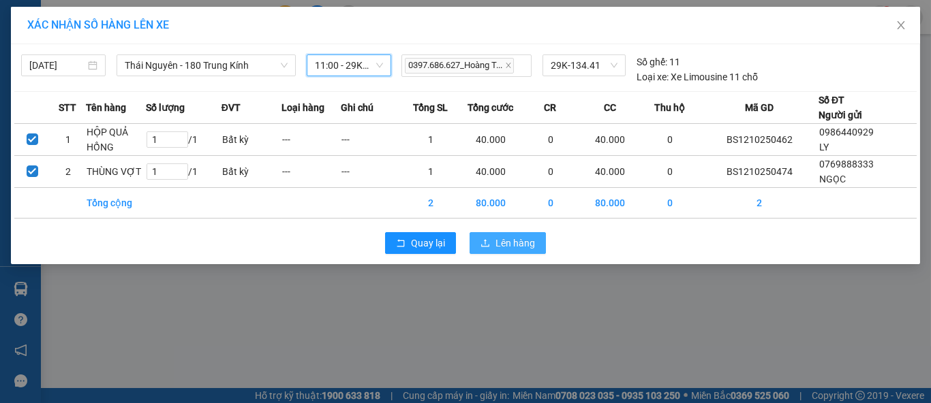
click at [506, 242] on span "Lên hàng" at bounding box center [515, 243] width 40 height 15
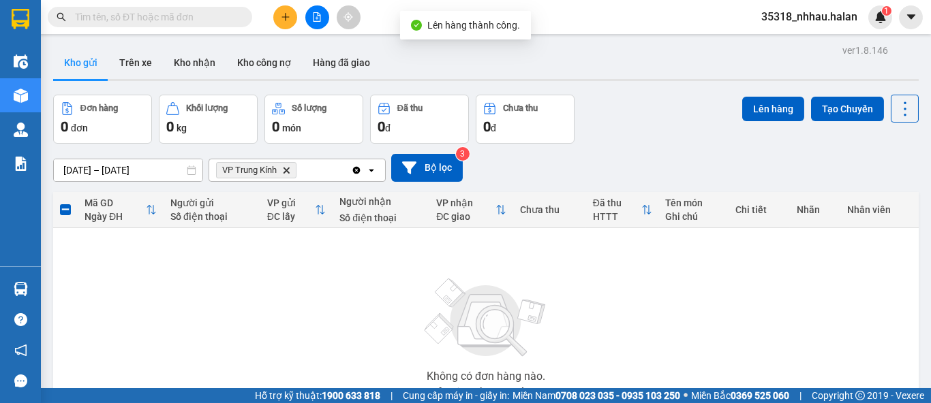
click at [355, 169] on icon "Clear all" at bounding box center [356, 169] width 7 height 7
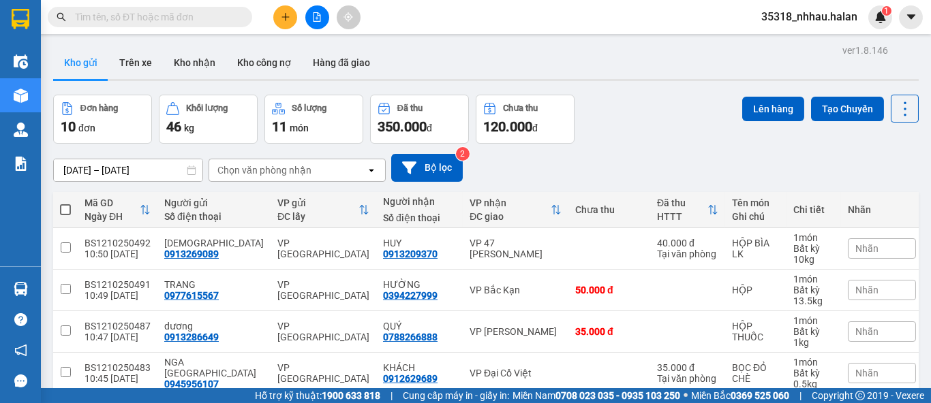
click at [269, 172] on div "Chọn văn phòng nhận" at bounding box center [264, 171] width 94 height 14
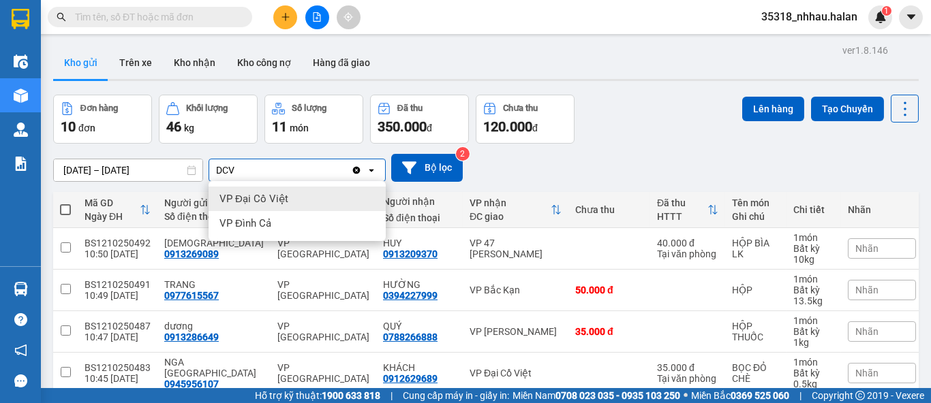
type input "DCV"
drag, startPoint x: 264, startPoint y: 196, endPoint x: 277, endPoint y: 191, distance: 13.2
click at [265, 196] on span "VP Đại Cồ Việt" at bounding box center [253, 199] width 69 height 14
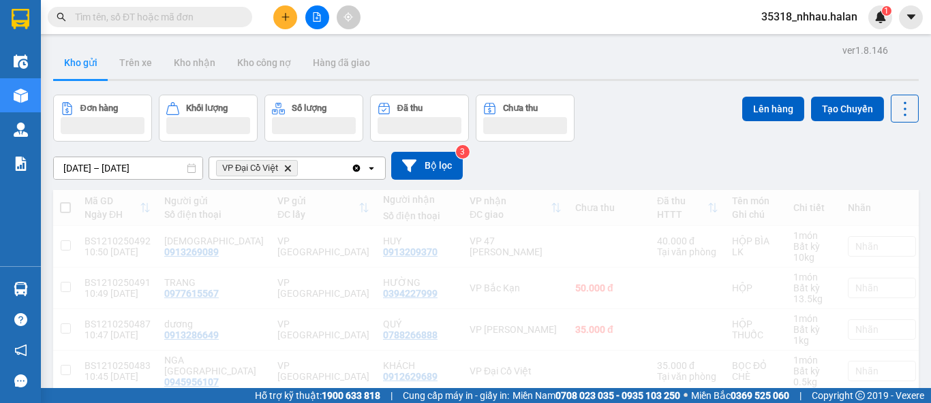
click at [329, 170] on div "VP Đại Cồ Việt Delete" at bounding box center [280, 168] width 142 height 22
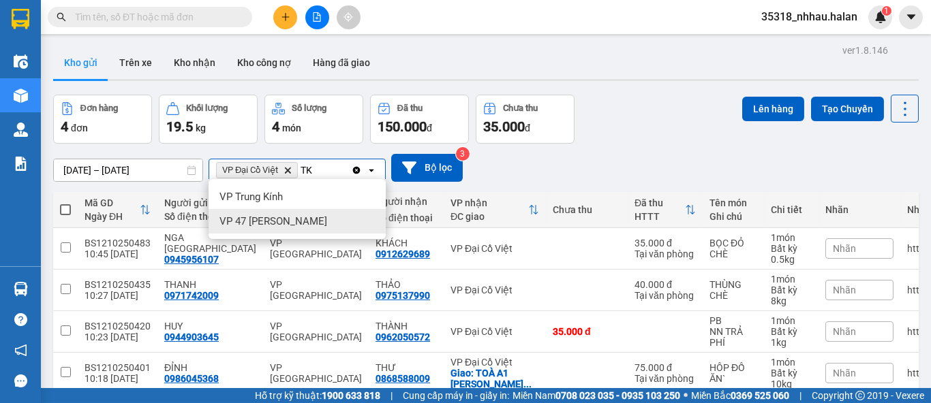
type input "TK"
click at [296, 223] on span "VP 47 [PERSON_NAME]" at bounding box center [273, 222] width 108 height 14
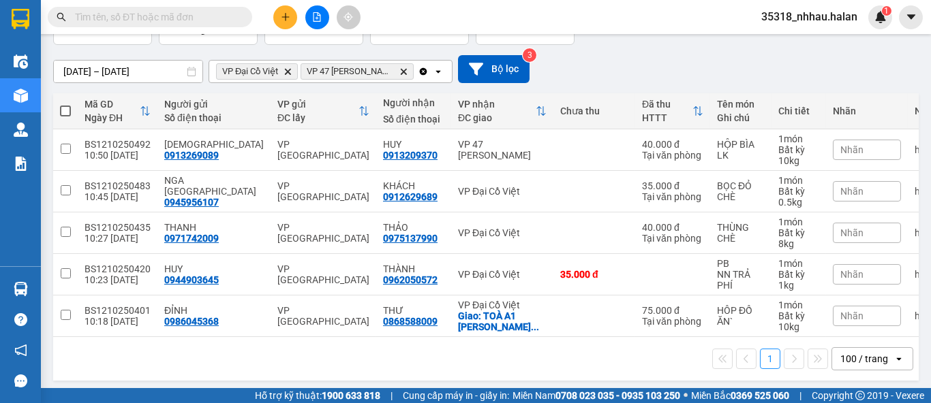
scroll to position [110, 0]
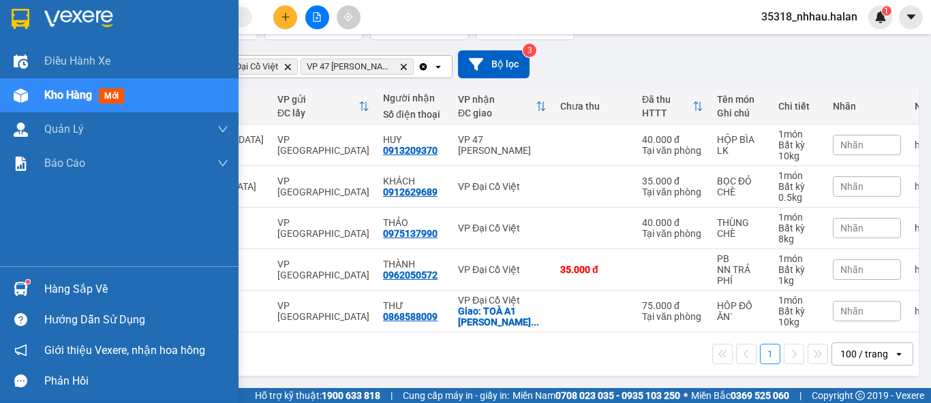
drag, startPoint x: 52, startPoint y: 288, endPoint x: 100, endPoint y: 266, distance: 53.1
click at [55, 287] on div "Hàng sắp về" at bounding box center [136, 289] width 184 height 20
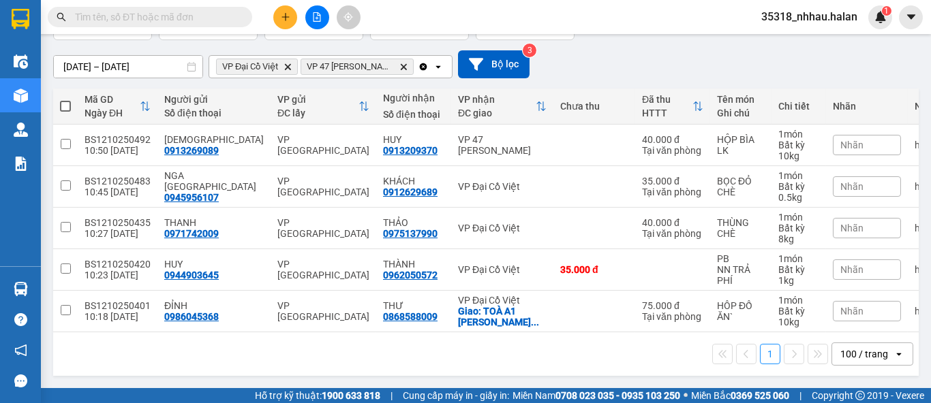
click at [682, 38] on section "Kết quả tìm kiếm ( 0 ) Bộ lọc No Data 35318_nhhau.halan 1 Điều hành xe Kho hàng…" at bounding box center [465, 201] width 931 height 403
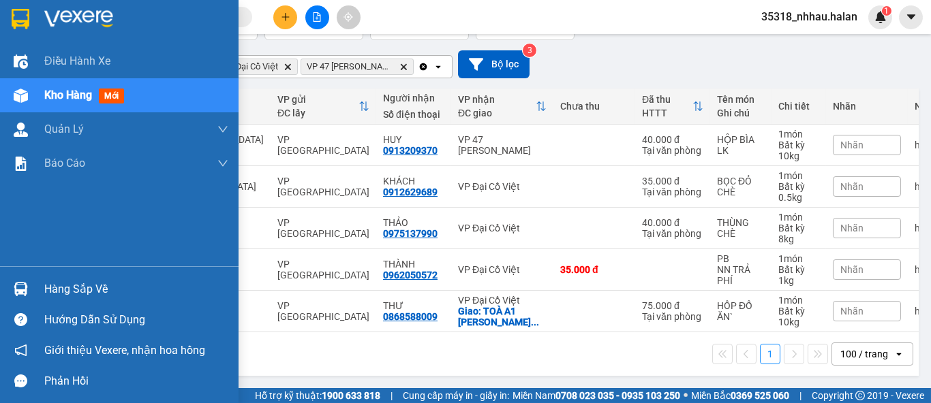
drag, startPoint x: 48, startPoint y: 290, endPoint x: 121, endPoint y: 249, distance: 83.6
click at [53, 286] on div "Hàng sắp về" at bounding box center [136, 289] width 184 height 20
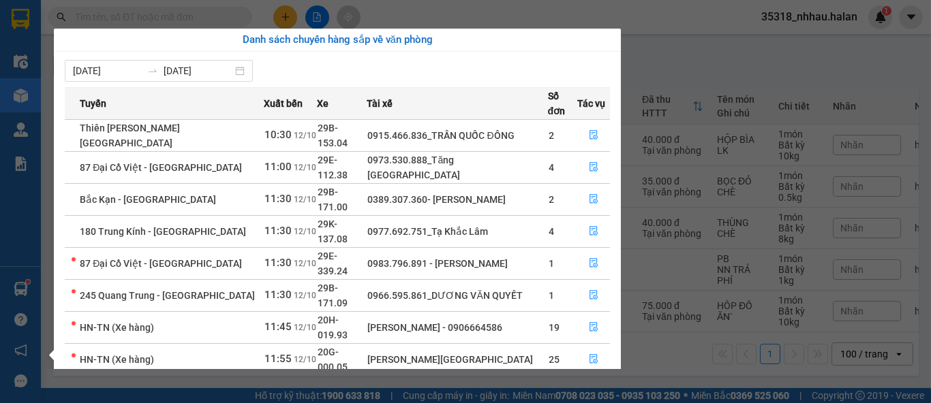
click at [663, 52] on section "Kết quả tìm kiếm ( 0 ) Bộ lọc No Data 35318_nhhau.halan 1 Điều hành xe Kho hàng…" at bounding box center [465, 201] width 931 height 403
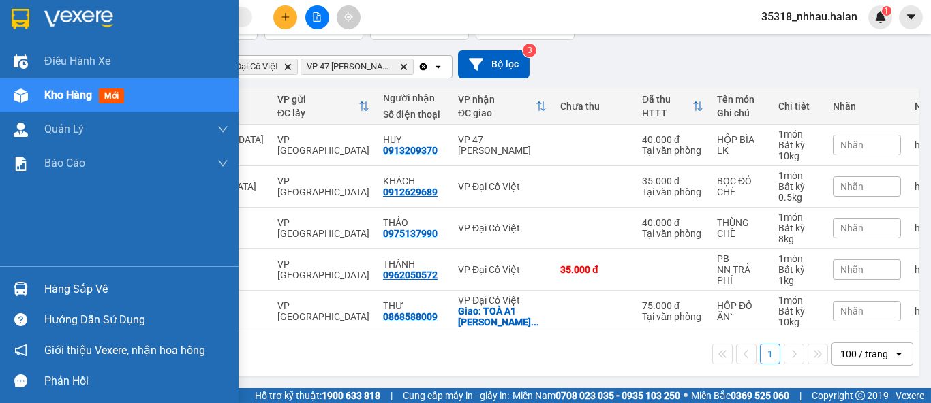
click at [59, 288] on div "Hàng sắp về" at bounding box center [136, 289] width 184 height 20
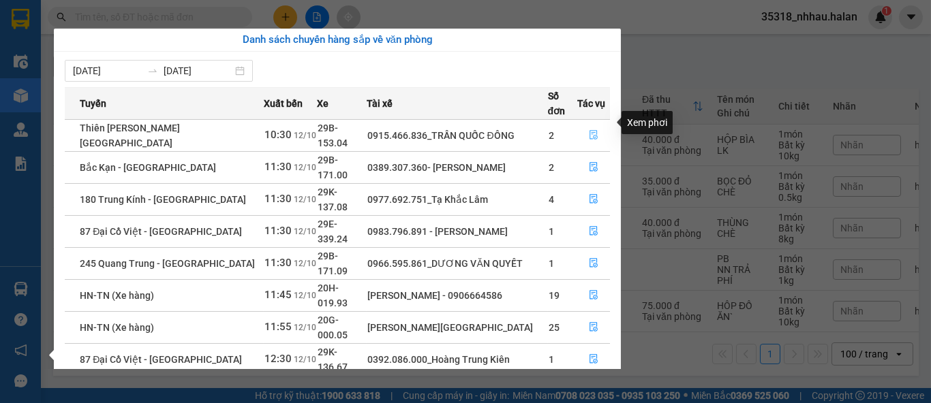
click at [593, 130] on icon "file-done" at bounding box center [594, 135] width 10 height 10
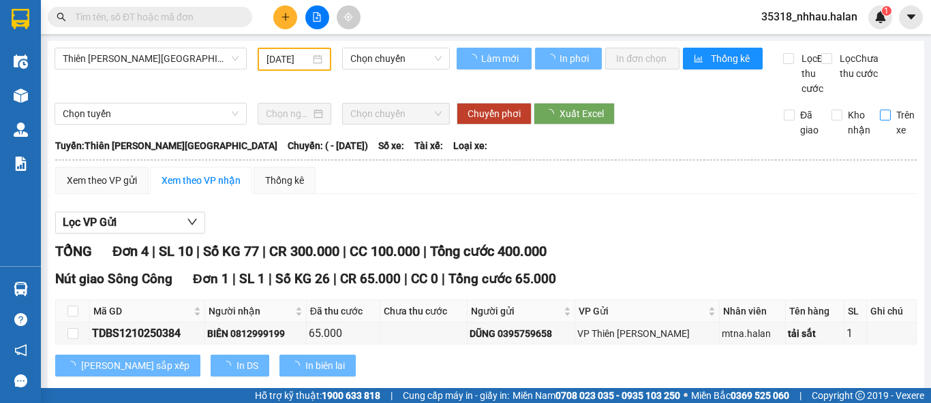
click at [891, 133] on span "Trên xe" at bounding box center [905, 123] width 29 height 30
click at [883, 121] on input "Trên xe" at bounding box center [885, 115] width 11 height 11
checkbox input "true"
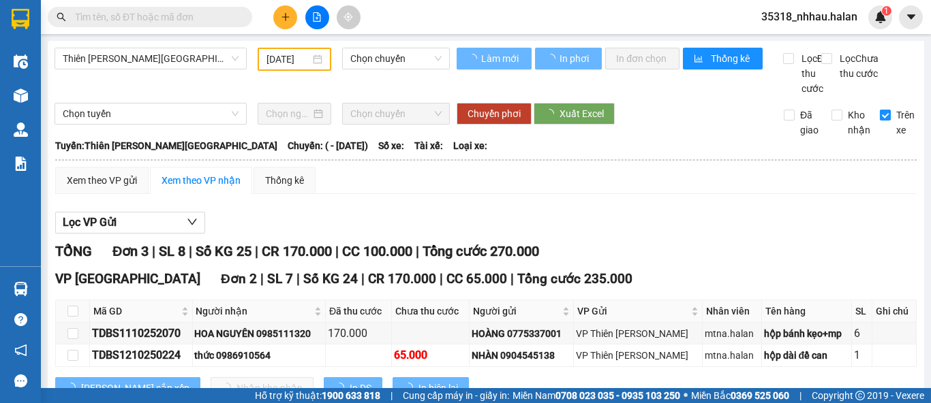
type input "[DATE]"
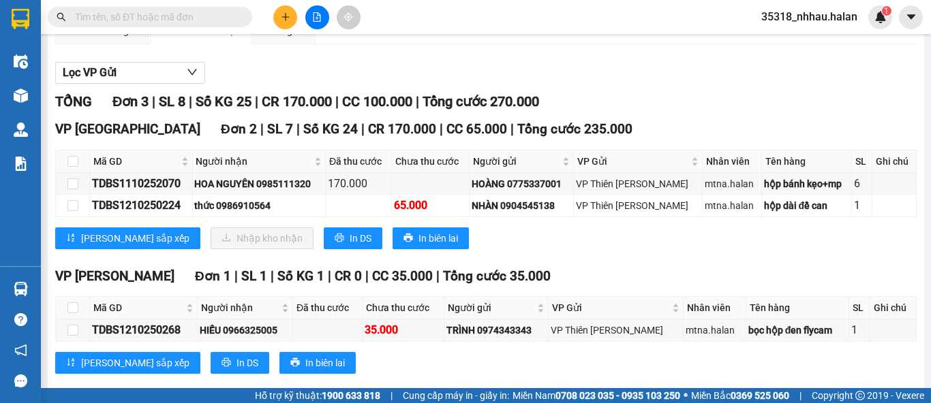
scroll to position [151, 0]
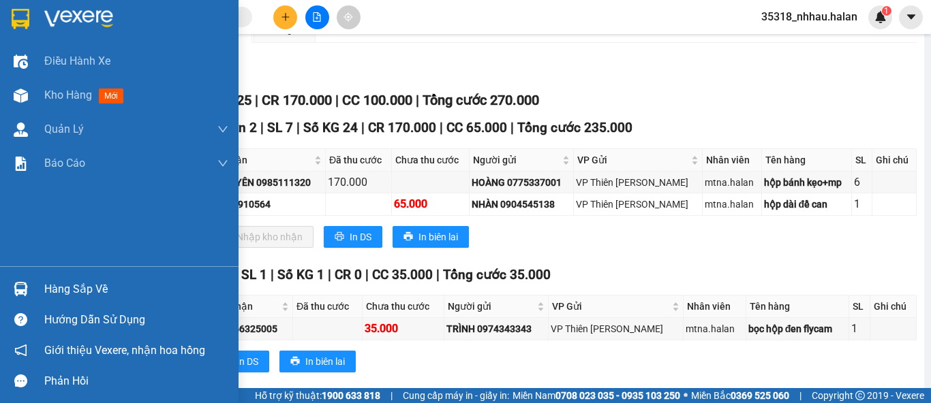
drag, startPoint x: 52, startPoint y: 290, endPoint x: 121, endPoint y: 260, distance: 75.4
click at [55, 290] on div "Hàng sắp về" at bounding box center [136, 289] width 184 height 20
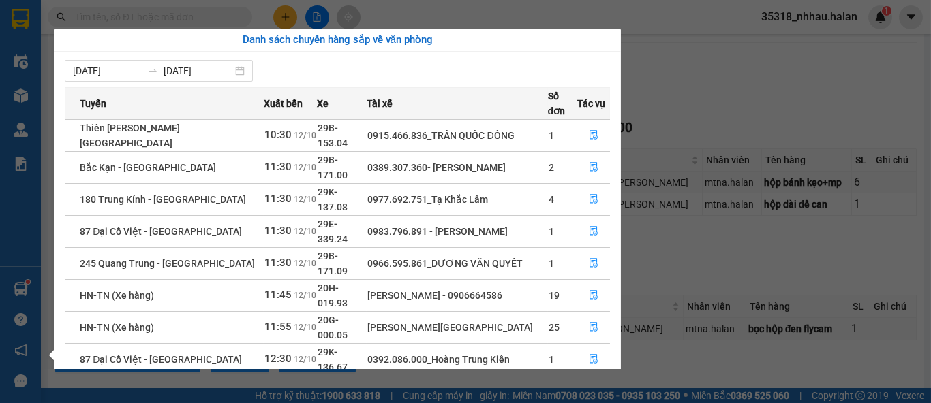
click at [733, 114] on section "Kết quả tìm kiếm ( 0 ) Bộ lọc No Data 35318_nhhau.halan 1 Điều hành xe Kho hàng…" at bounding box center [465, 201] width 931 height 403
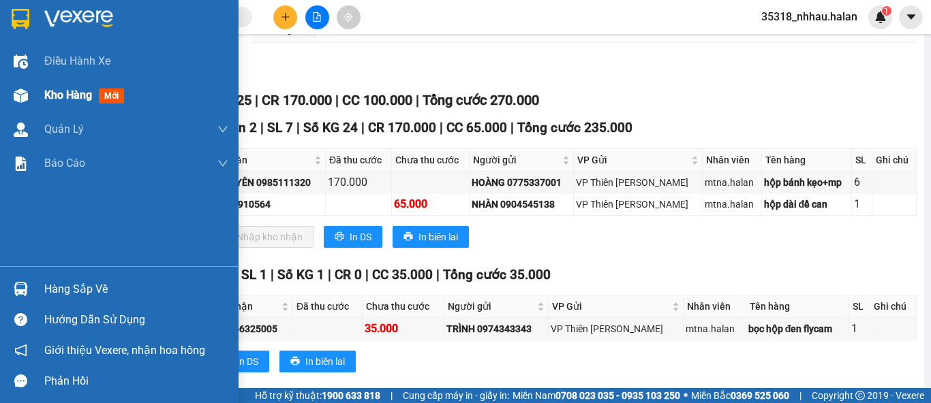
click at [57, 91] on span "Kho hàng" at bounding box center [68, 95] width 48 height 13
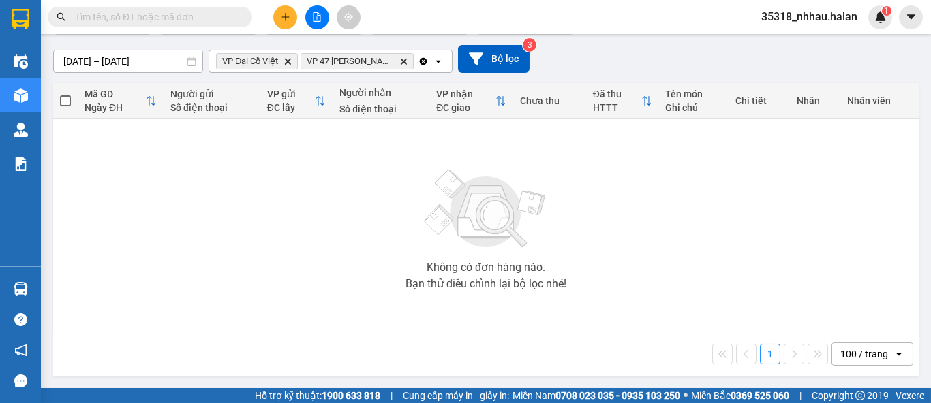
click at [424, 63] on icon "Clear all" at bounding box center [423, 60] width 7 height 7
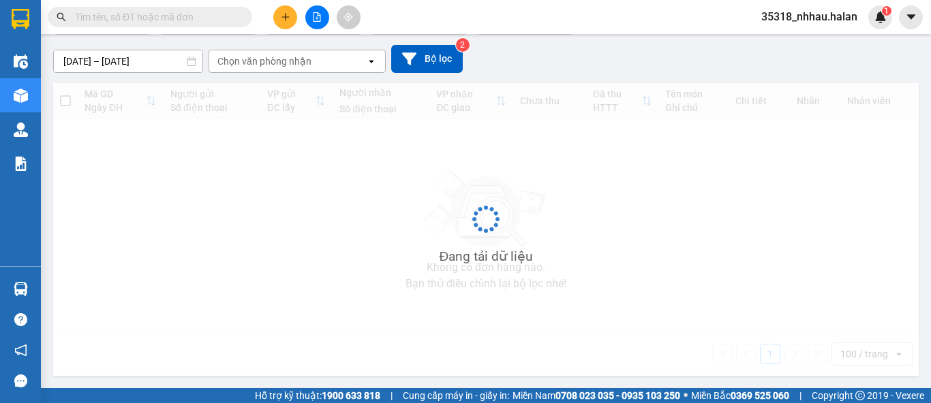
scroll to position [62, 0]
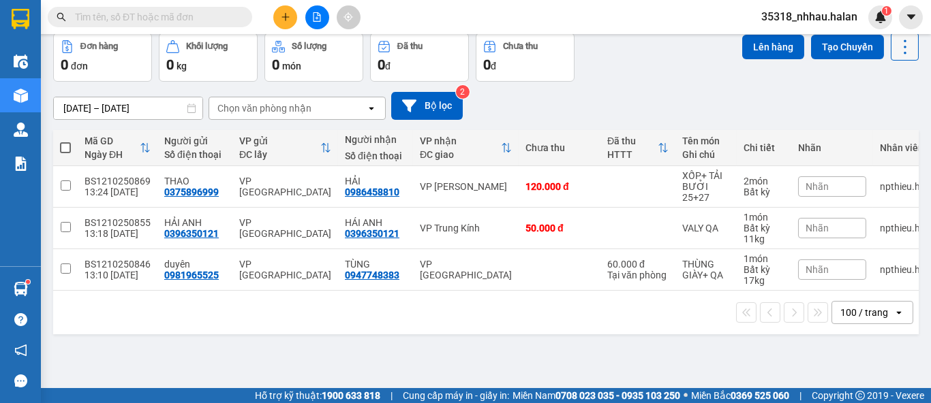
click at [896, 53] on icon at bounding box center [905, 46] width 19 height 19
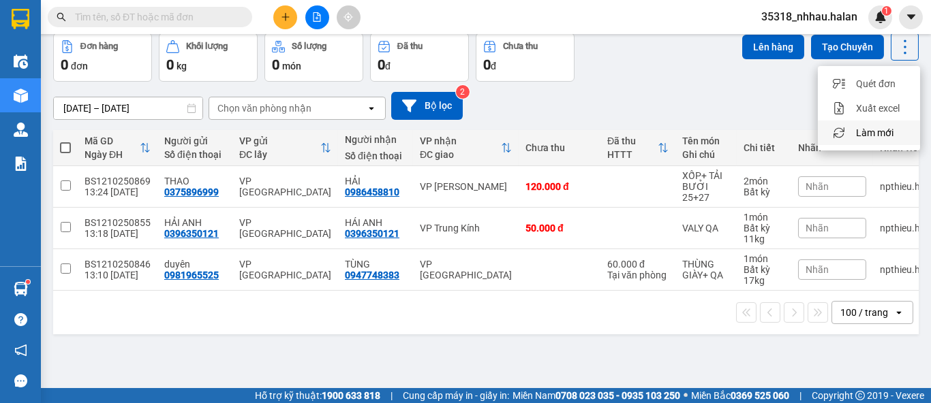
click at [878, 130] on span "Làm mới" at bounding box center [874, 133] width 37 height 14
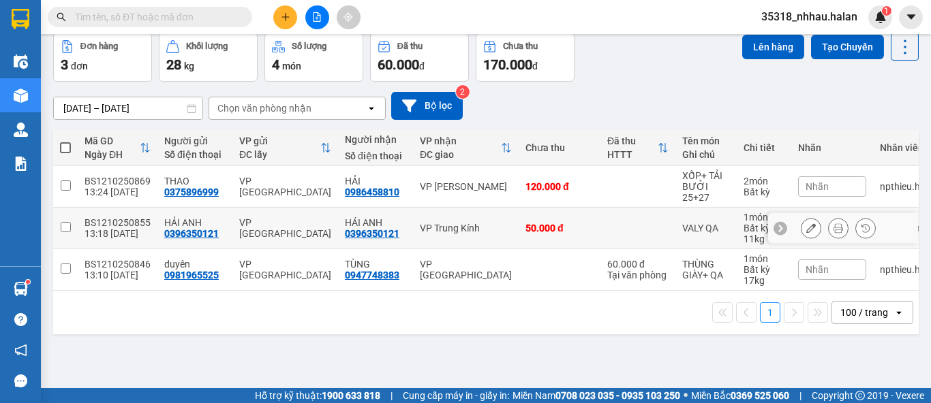
click at [500, 226] on div "VP Trung Kính" at bounding box center [466, 228] width 92 height 11
checkbox input "true"
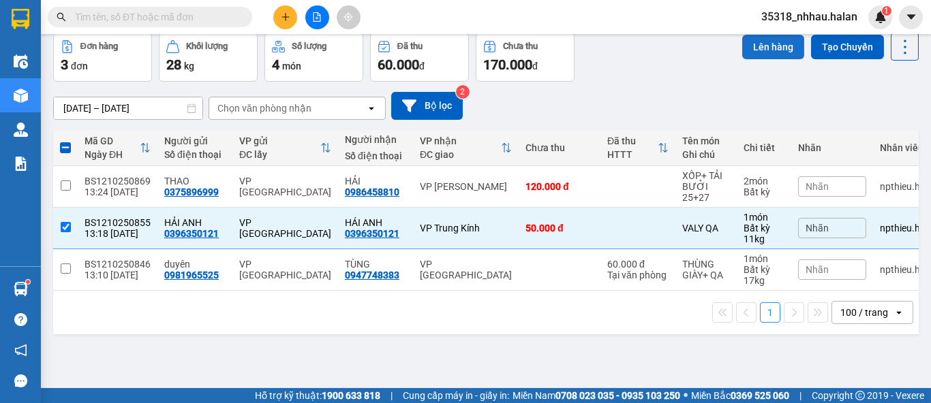
click at [754, 52] on button "Lên hàng" at bounding box center [773, 47] width 62 height 25
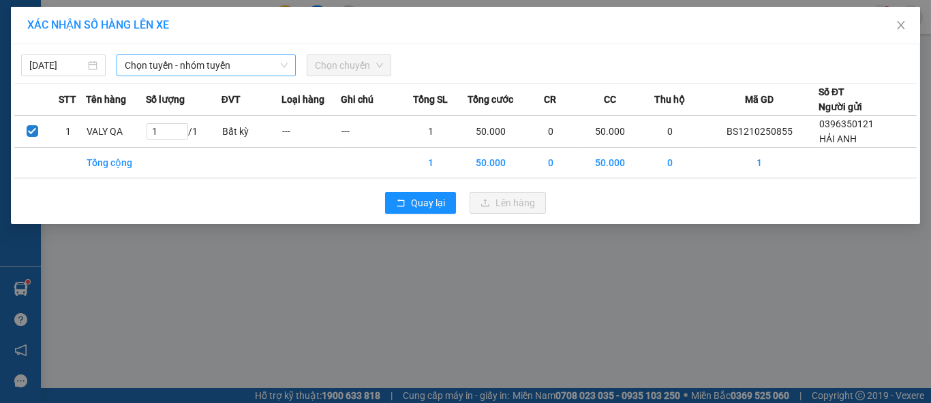
click at [192, 72] on span "Chọn tuyến - nhóm tuyến" at bounding box center [206, 65] width 163 height 20
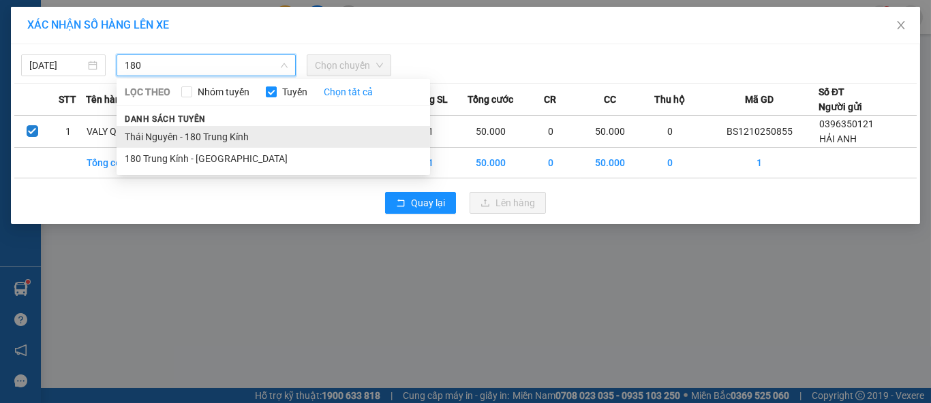
type input "180"
click at [192, 134] on li "Thái Nguyên - 180 Trung Kính" at bounding box center [273, 137] width 313 height 22
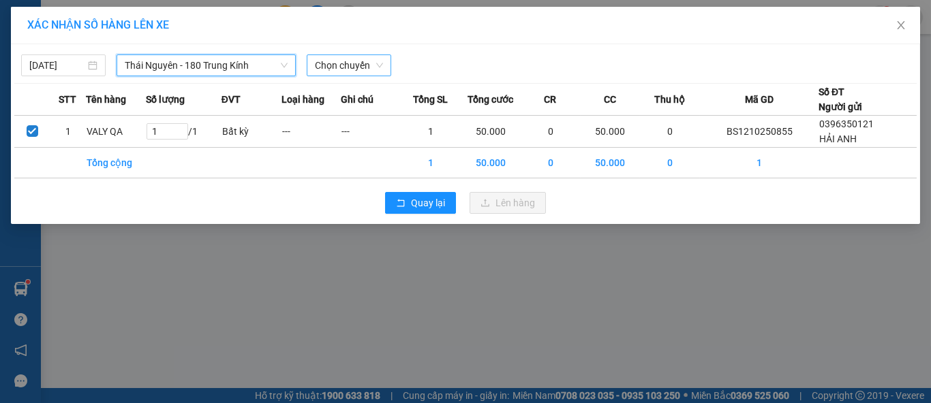
click at [354, 70] on span "Chọn chuyến" at bounding box center [349, 65] width 68 height 20
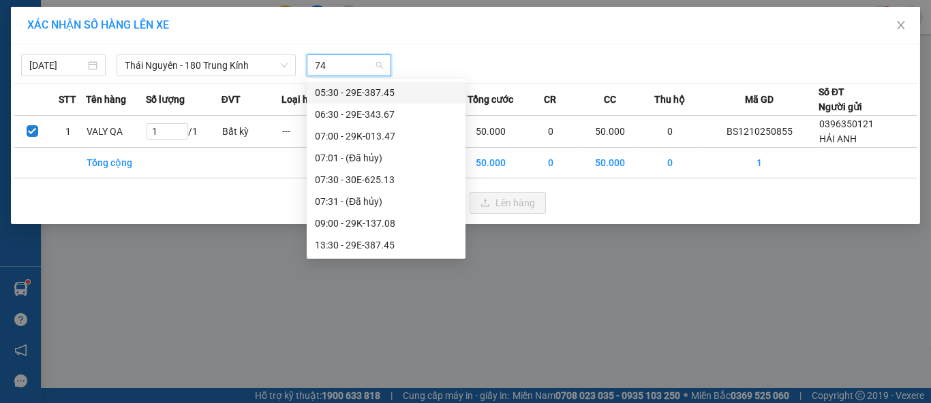
type input "745"
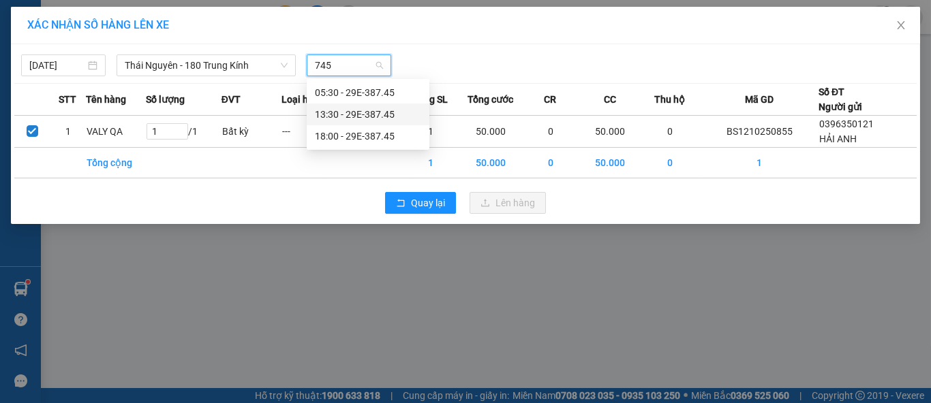
click at [380, 117] on div "13:30 - 29E-387.45" at bounding box center [368, 114] width 106 height 15
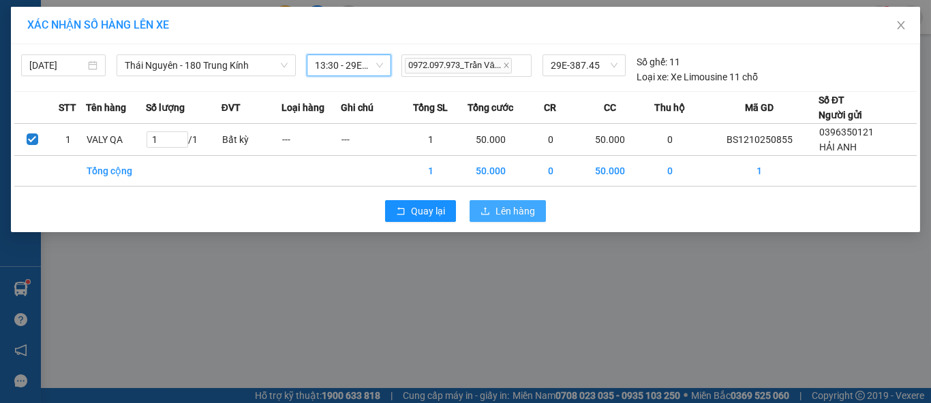
click at [521, 211] on span "Lên hàng" at bounding box center [515, 211] width 40 height 15
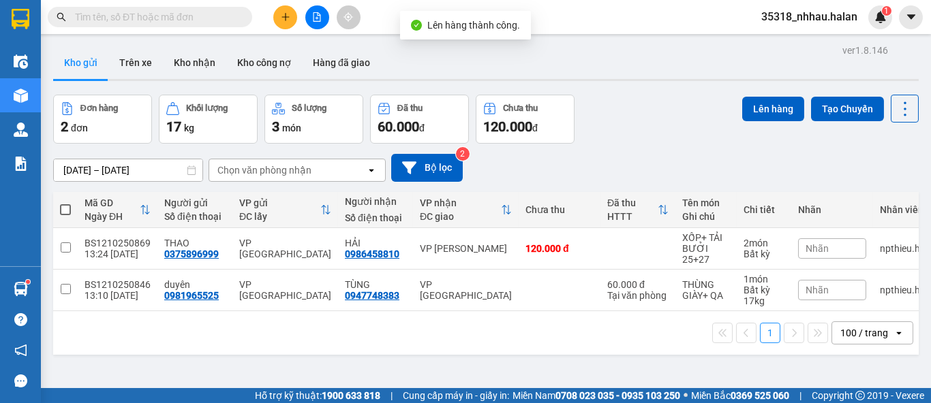
click at [664, 114] on div "Đơn hàng 2 đơn Khối lượng 17 kg Số lượng 3 món Đã thu 60.000 đ Chưa thu 120.000…" at bounding box center [486, 119] width 866 height 49
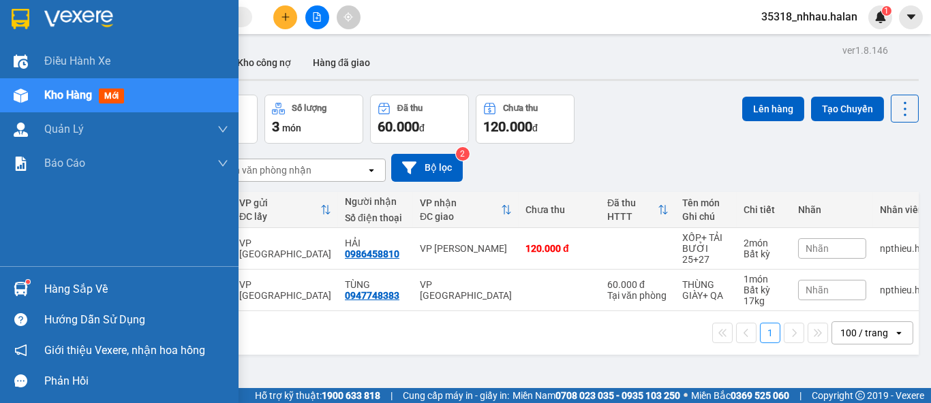
click at [64, 284] on div "Hàng sắp về" at bounding box center [119, 289] width 239 height 31
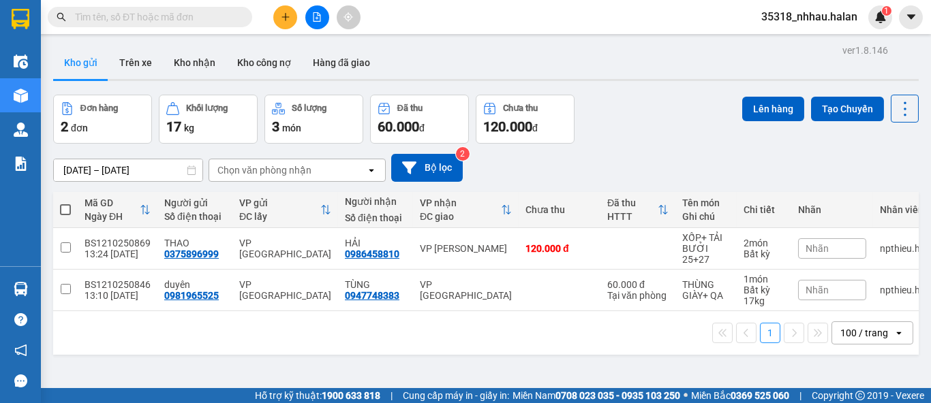
click at [679, 107] on section "Kết quả tìm kiếm ( 0 ) Bộ lọc No Data 35318_nhhau.halan 1 Điều hành xe Kho hàng…" at bounding box center [465, 201] width 931 height 403
click at [896, 115] on icon at bounding box center [905, 109] width 19 height 19
click at [882, 194] on span "Làm mới" at bounding box center [874, 195] width 37 height 14
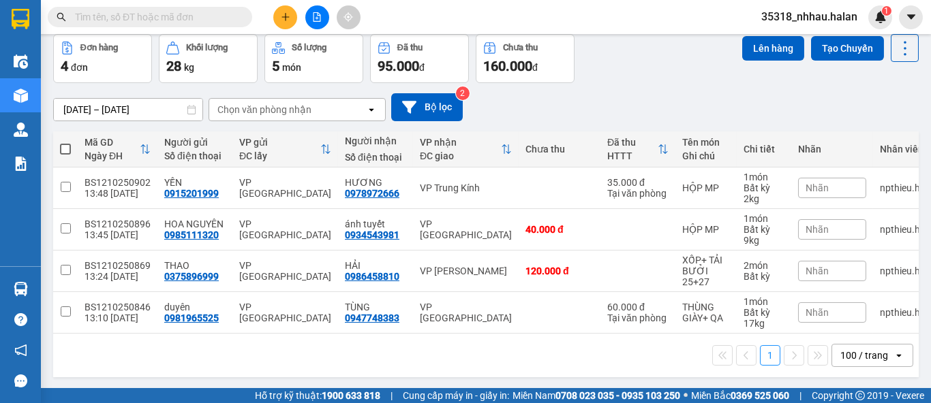
scroll to position [68, 0]
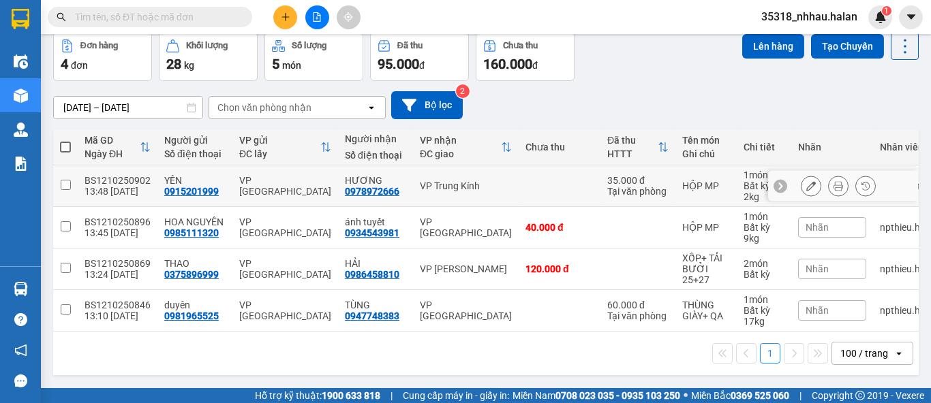
click at [423, 181] on div "VP Trung Kính" at bounding box center [466, 186] width 92 height 11
checkbox input "true"
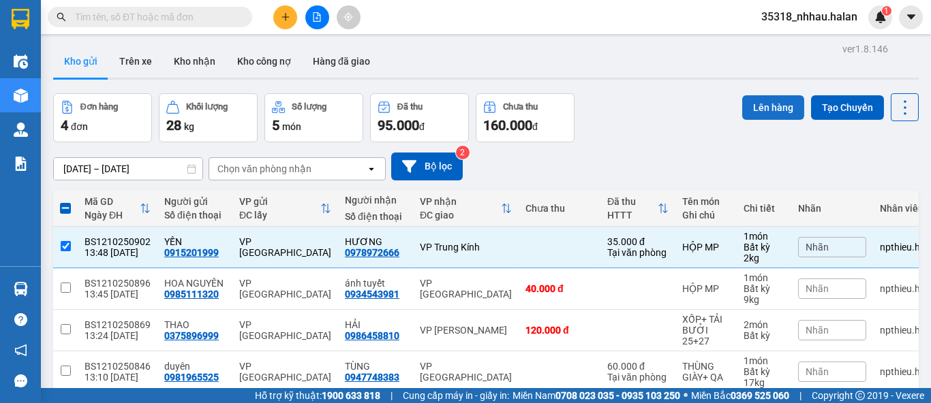
scroll to position [0, 0]
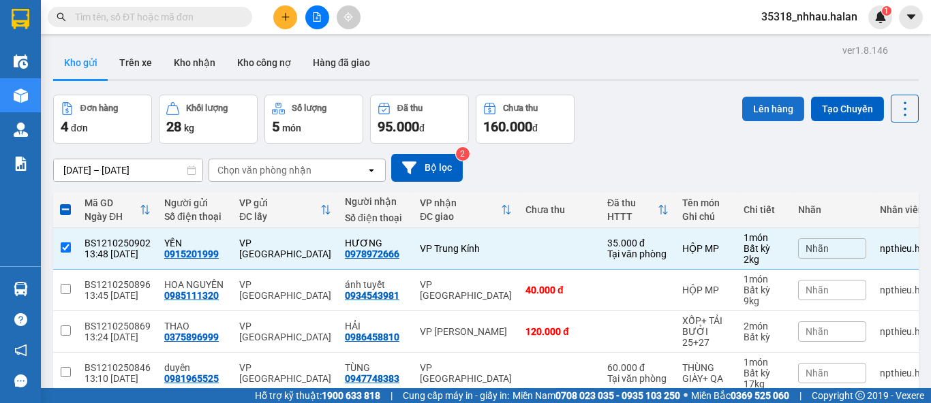
click at [754, 112] on button "Lên hàng" at bounding box center [773, 109] width 62 height 25
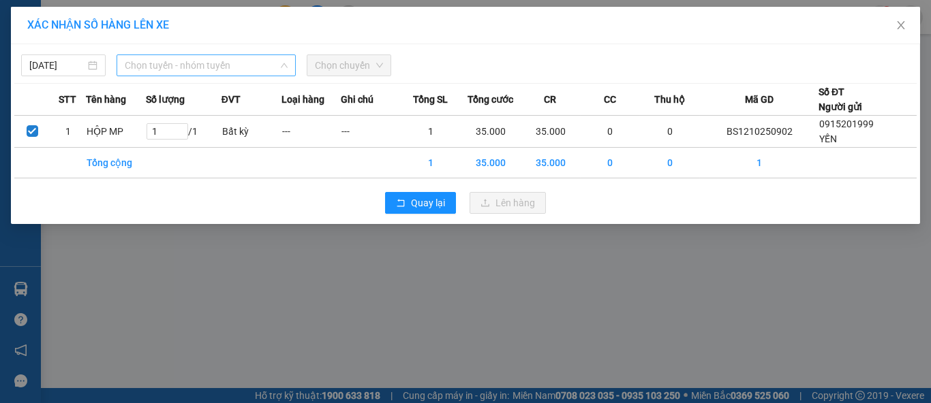
click at [230, 63] on span "Chọn tuyến - nhóm tuyến" at bounding box center [206, 65] width 163 height 20
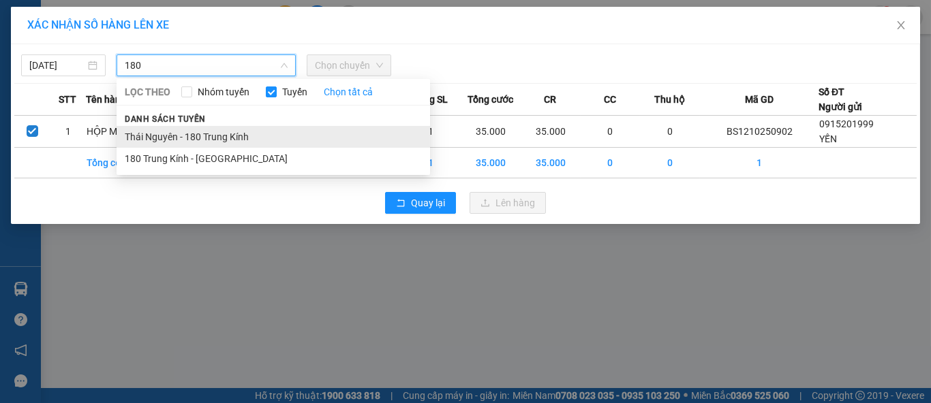
type input "180"
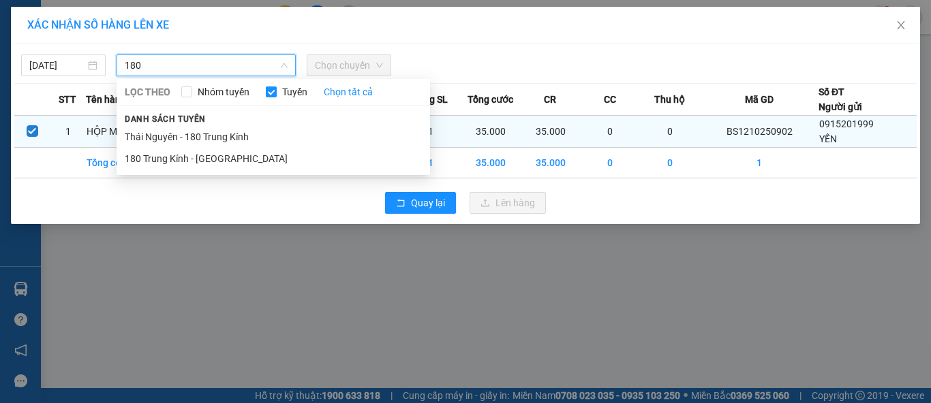
drag, startPoint x: 236, startPoint y: 135, endPoint x: 255, endPoint y: 119, distance: 24.2
click at [238, 135] on li "Thái Nguyên - 180 Trung Kính" at bounding box center [273, 137] width 313 height 22
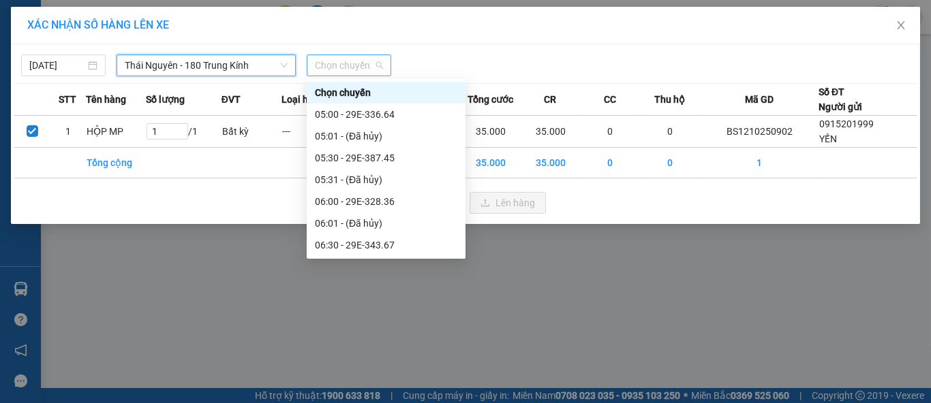
click at [347, 67] on span "Chọn chuyến" at bounding box center [349, 65] width 68 height 20
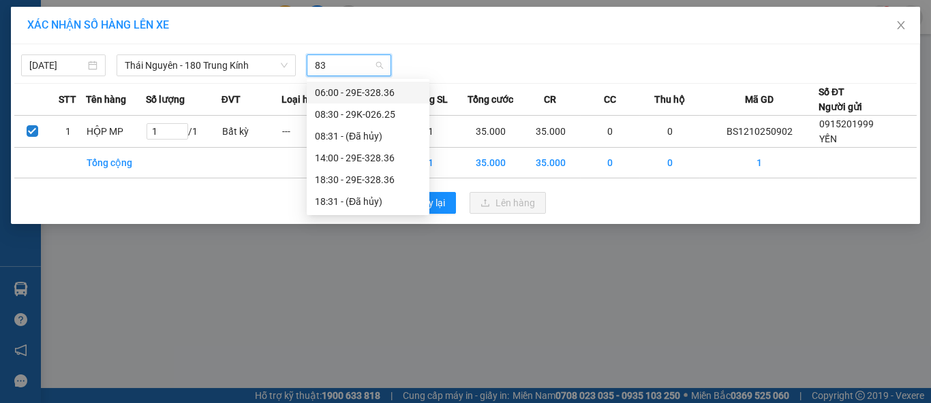
type input "836"
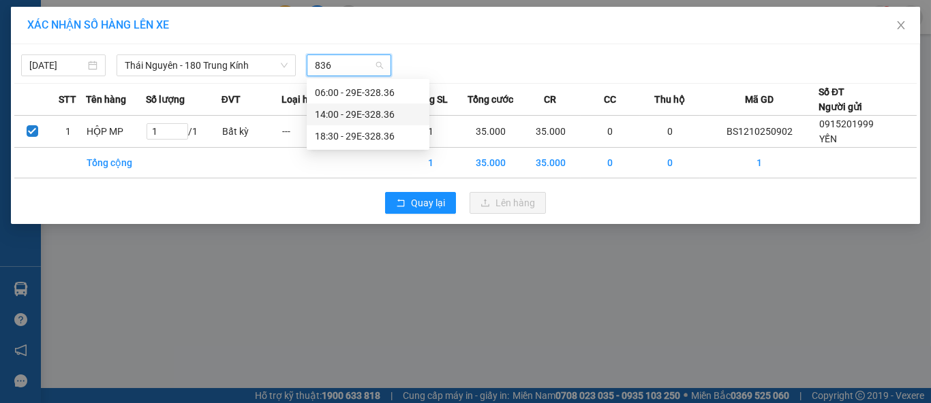
click at [373, 117] on div "14:00 - 29E-328.36" at bounding box center [368, 114] width 106 height 15
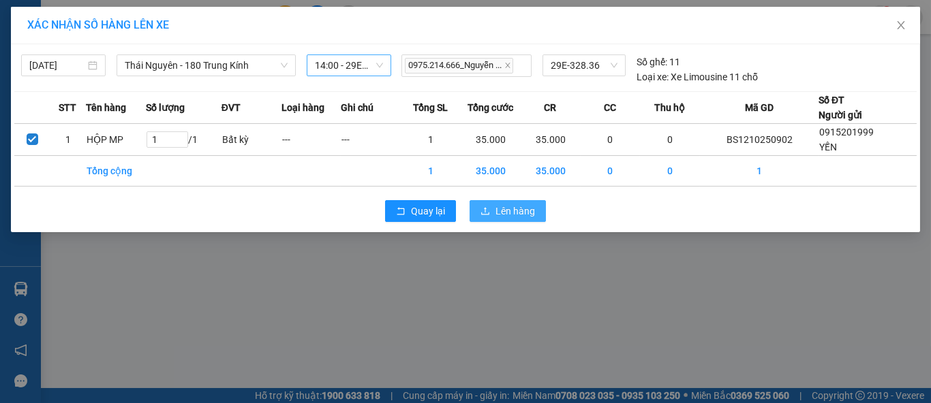
click at [483, 210] on icon "upload" at bounding box center [485, 211] width 10 height 10
